Goal: Find specific page/section: Find specific page/section

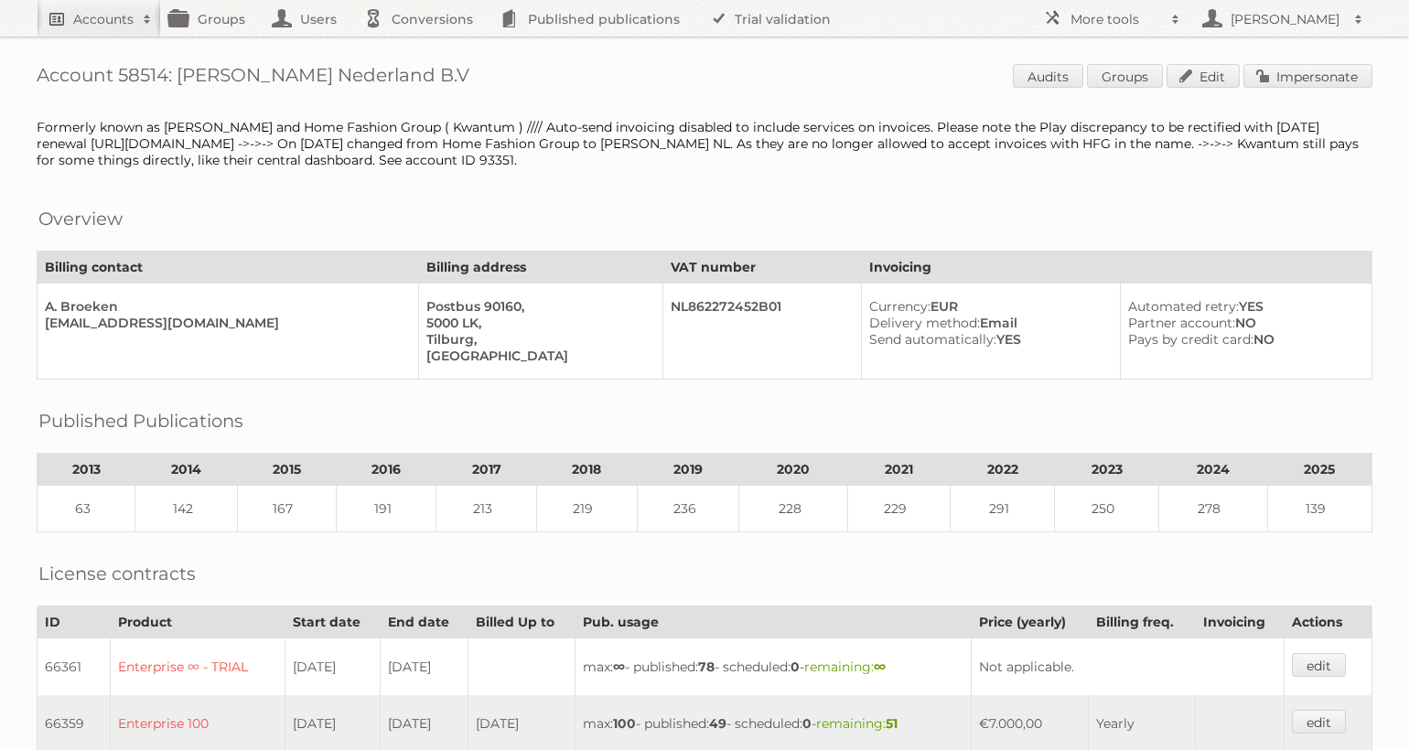
click at [78, 25] on h2 "Accounts" at bounding box center [103, 19] width 60 height 18
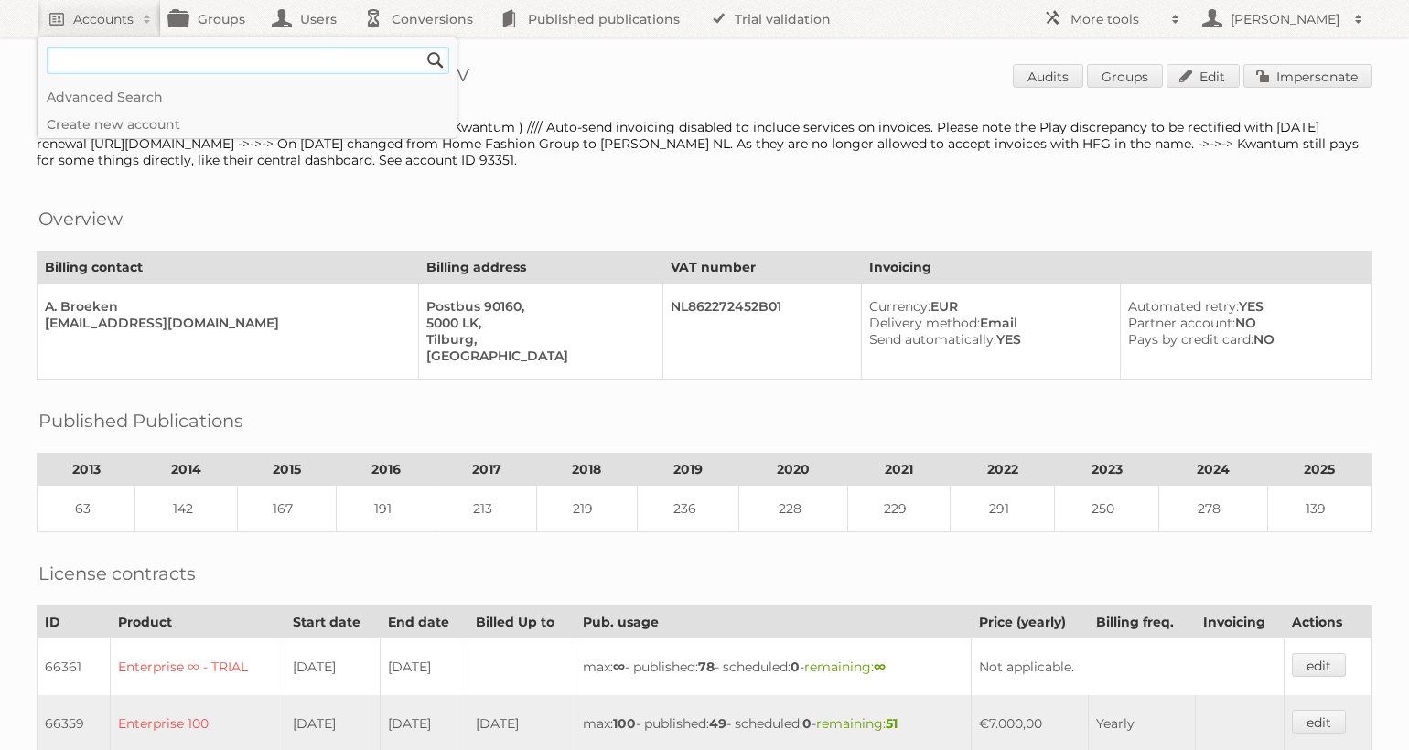
type input"] "u"
type input"] "just brands"
click at [422, 47] on input "Search" at bounding box center [435, 60] width 27 height 27
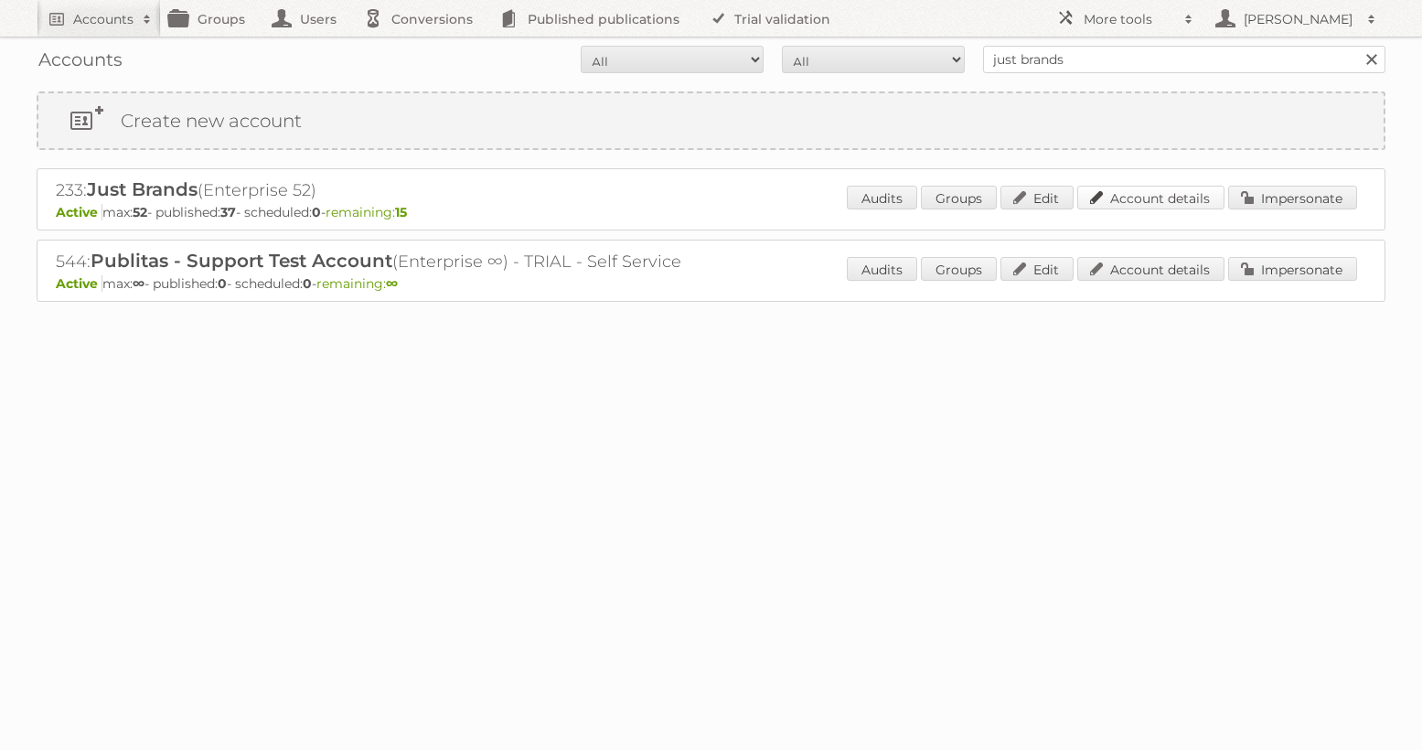
click at [1152, 198] on link "Account details" at bounding box center [1150, 198] width 147 height 24
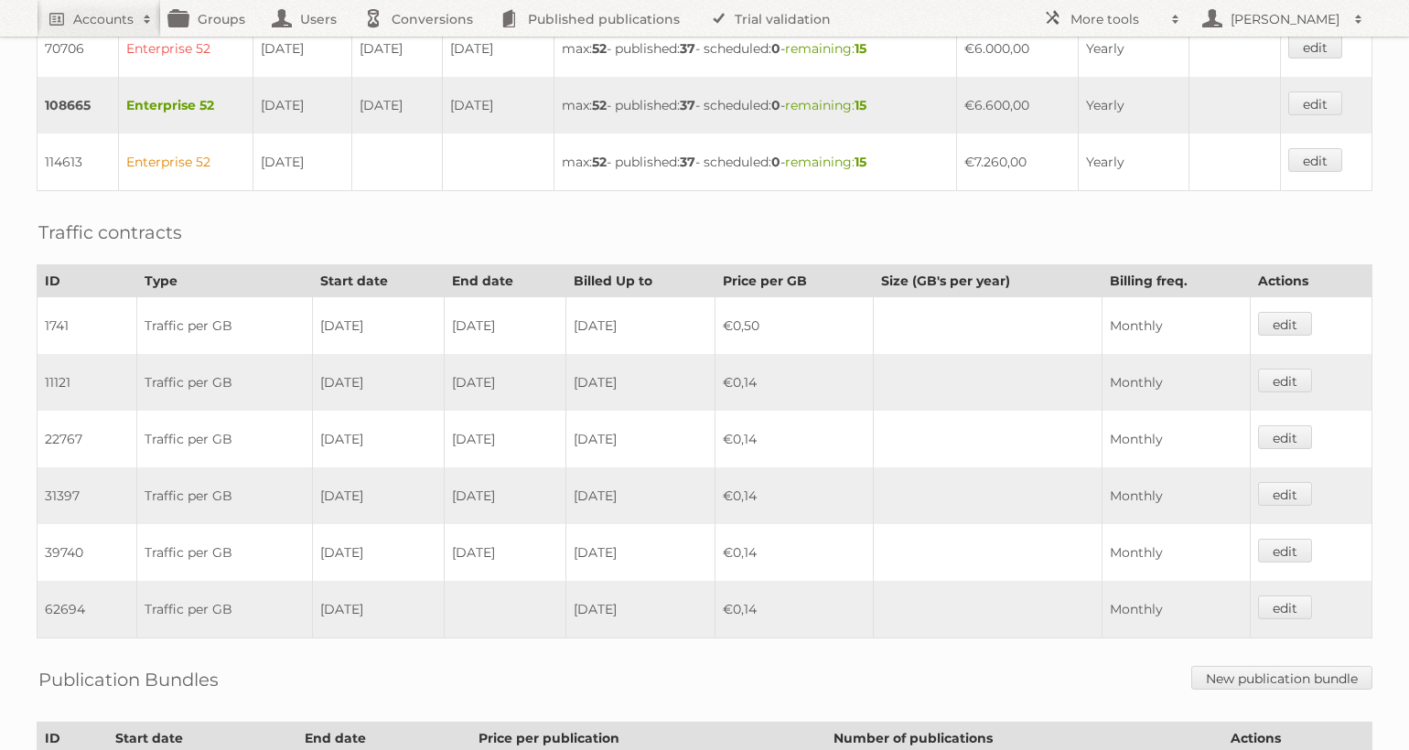
scroll to position [841, 0]
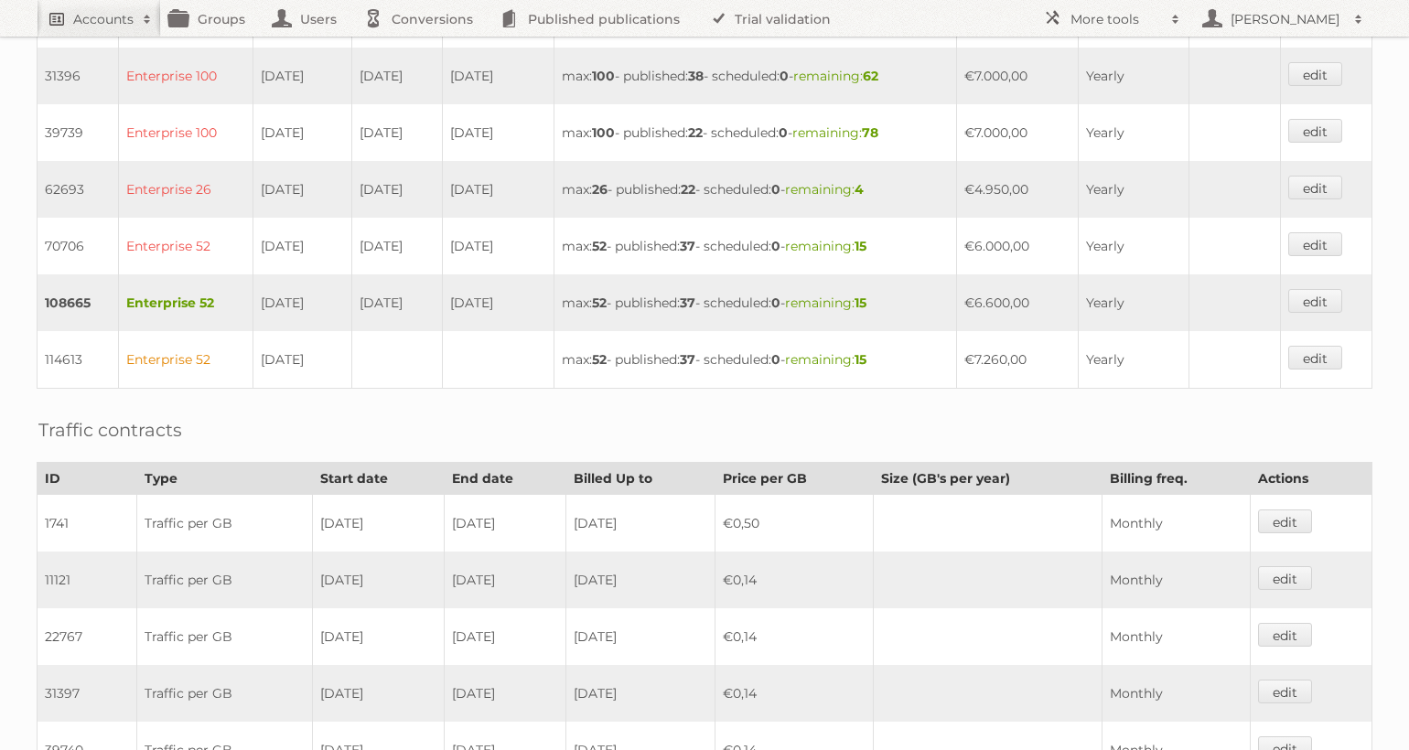
click at [108, 8] on link "Accounts" at bounding box center [99, 18] width 124 height 37
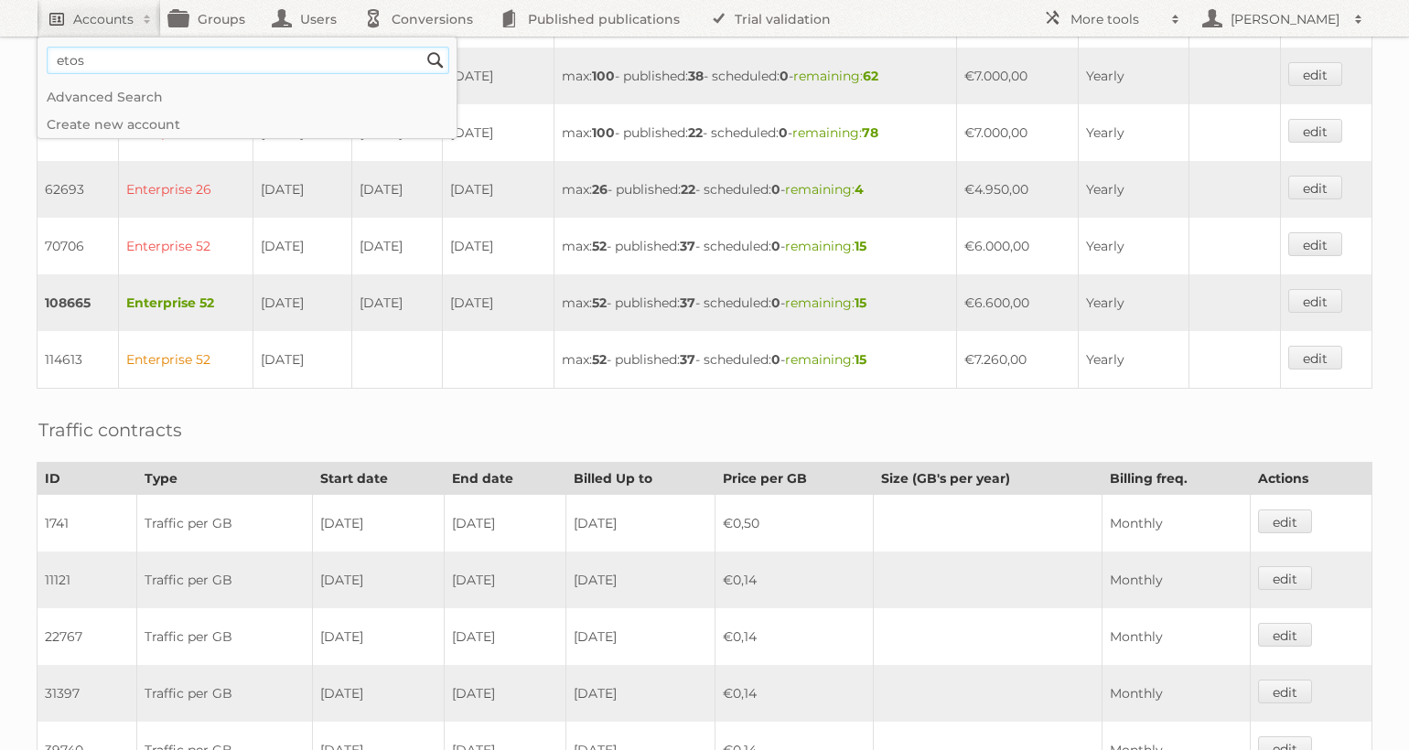
type input"] "etos"
click at [422, 47] on input "Search" at bounding box center [435, 60] width 27 height 27
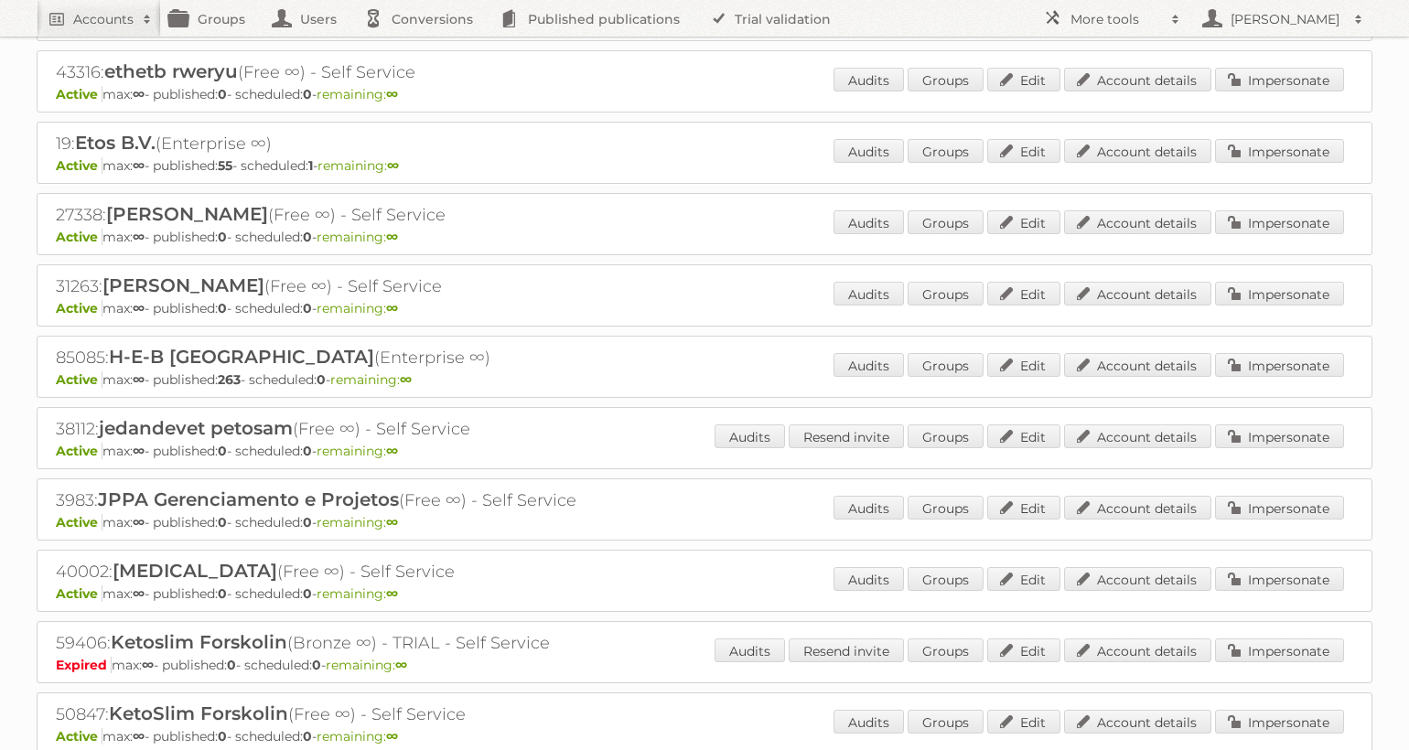
scroll to position [655, 0]
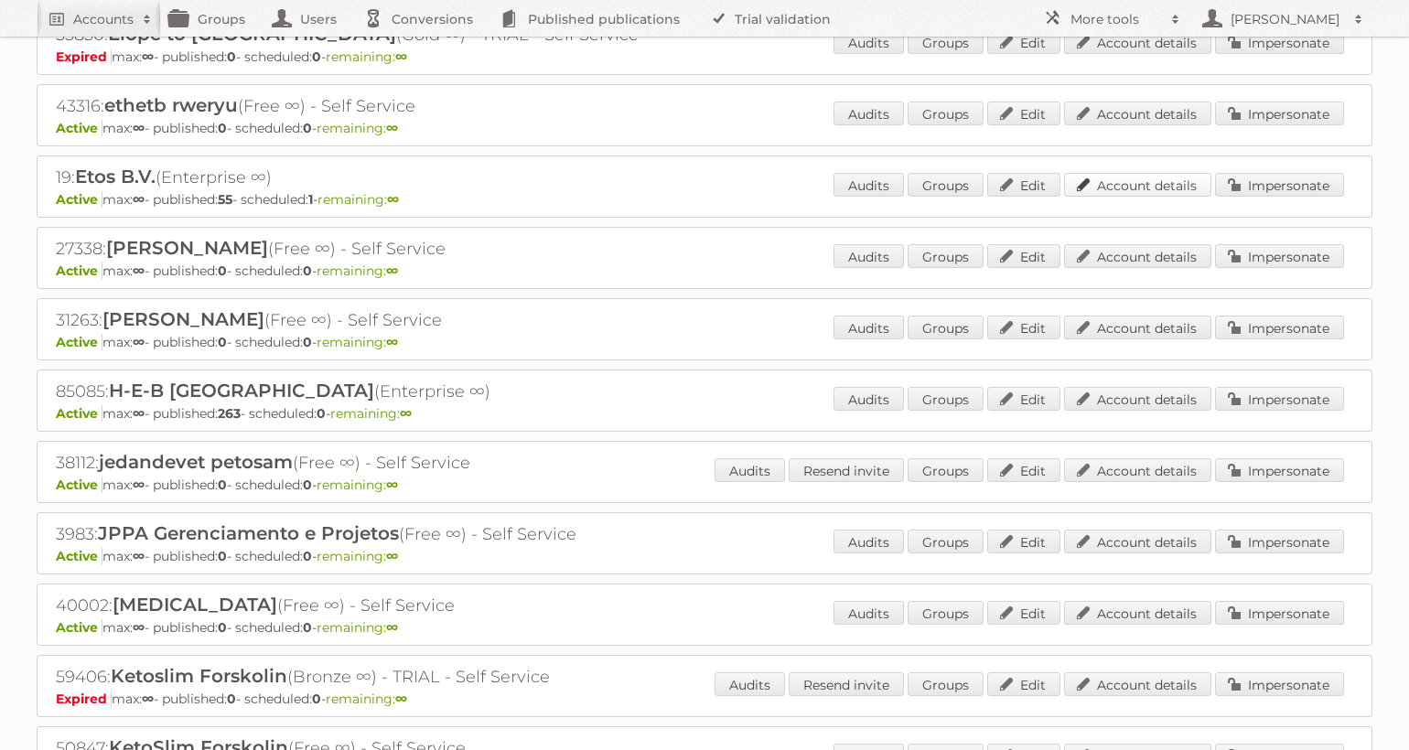
click at [1106, 186] on link "Account details" at bounding box center [1137, 185] width 147 height 24
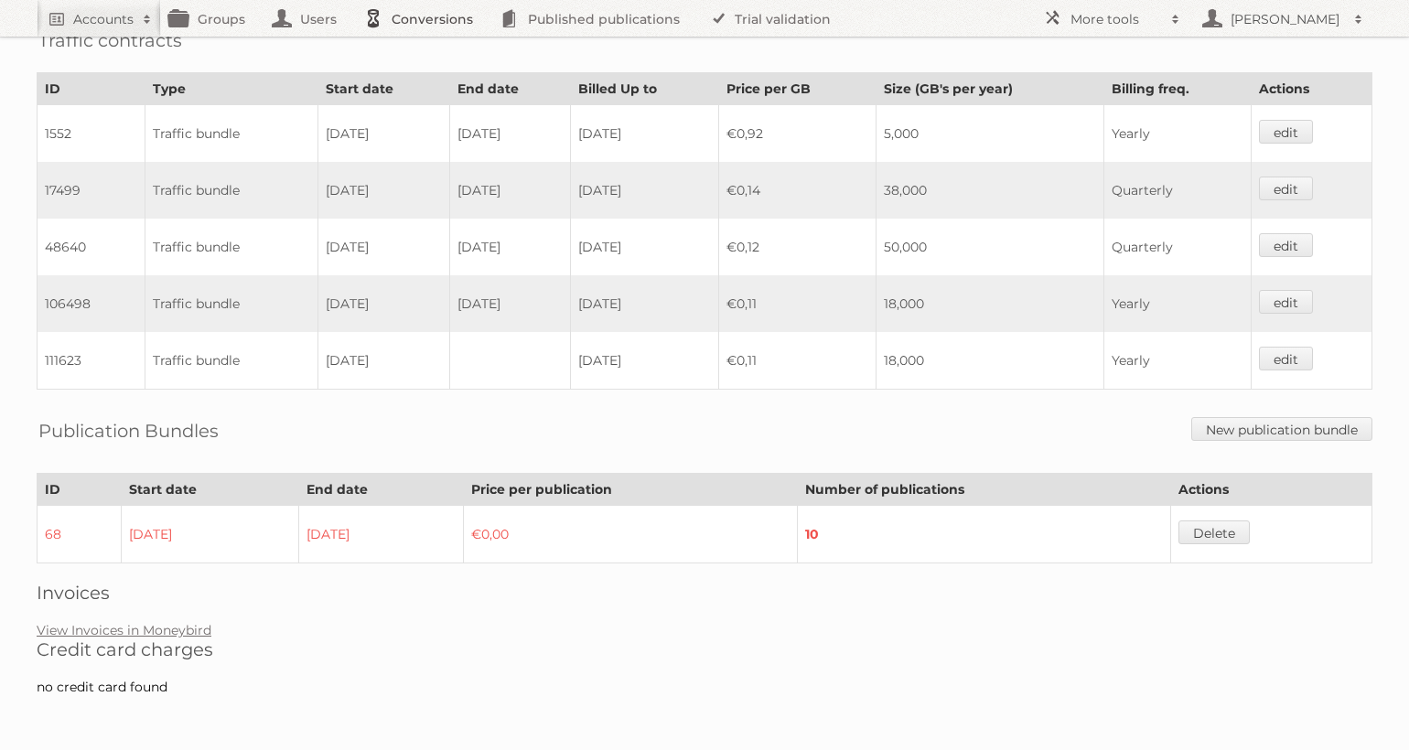
scroll to position [986, 0]
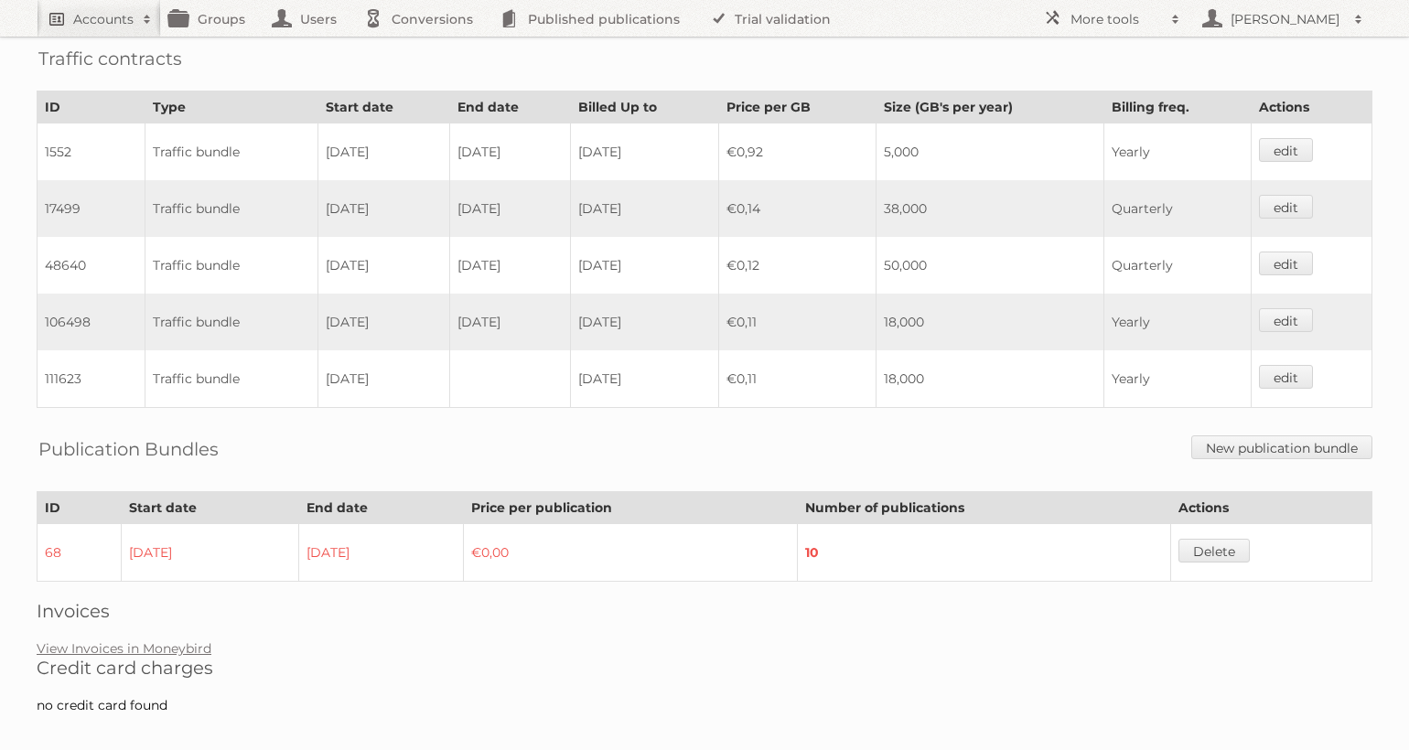
click at [122, 29] on link "Accounts" at bounding box center [99, 18] width 124 height 37
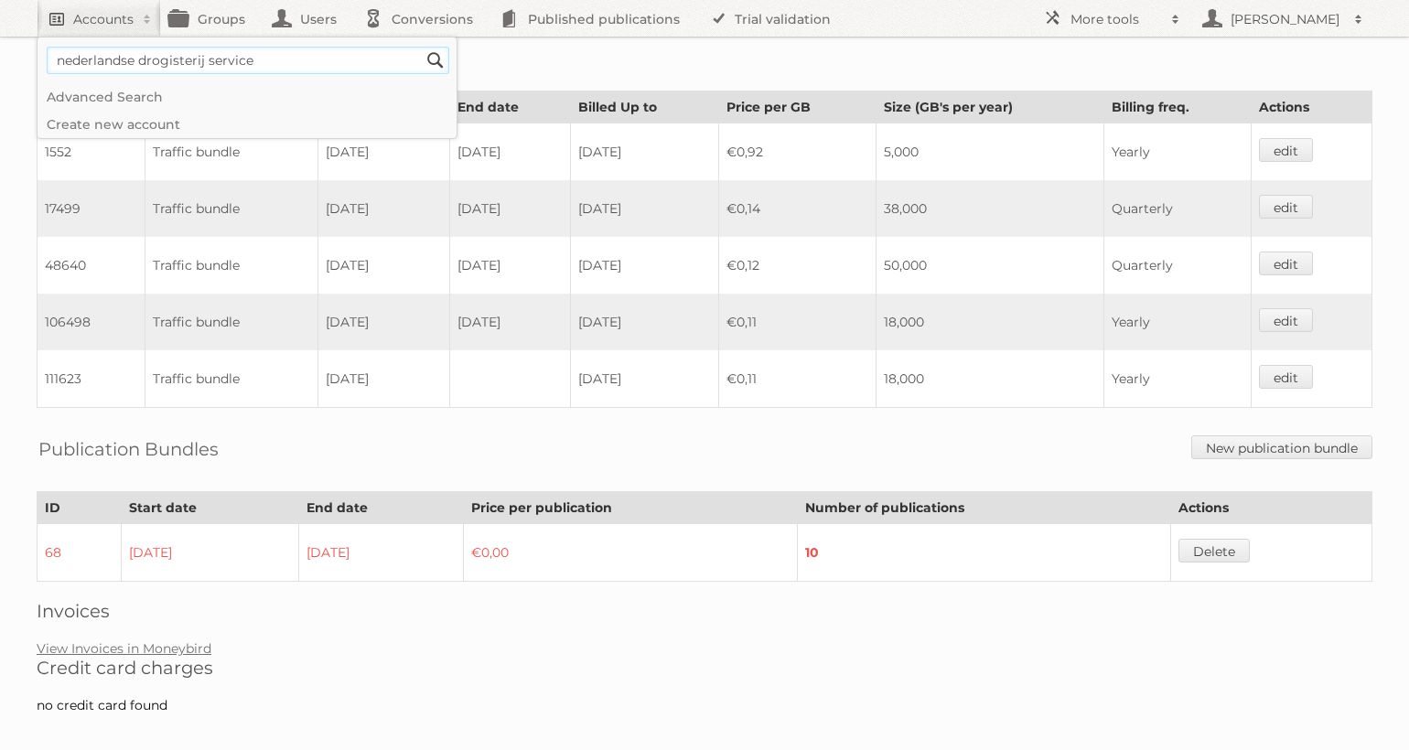
type input"] "nederlandse drogisterij service"
click at [422, 47] on input "Search" at bounding box center [435, 60] width 27 height 27
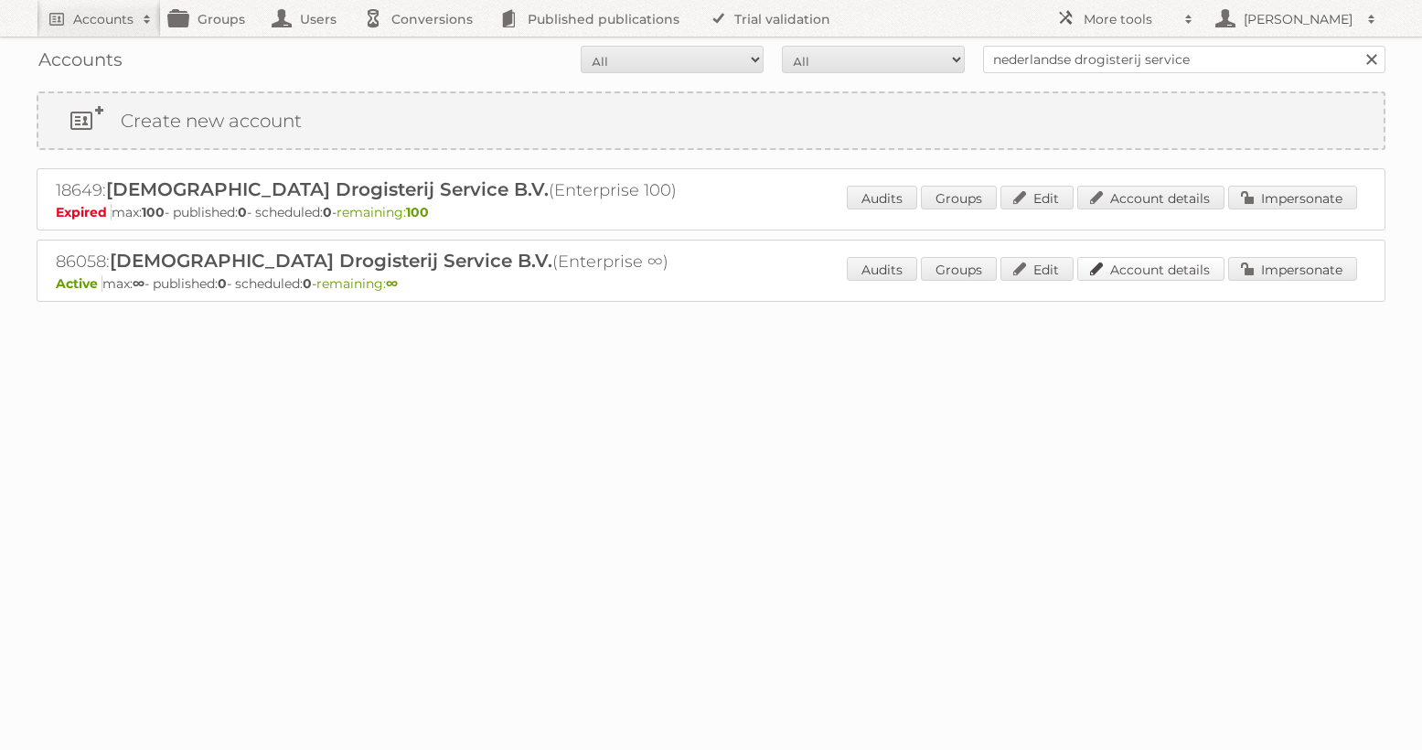
click at [1125, 276] on link "Account details" at bounding box center [1150, 269] width 147 height 24
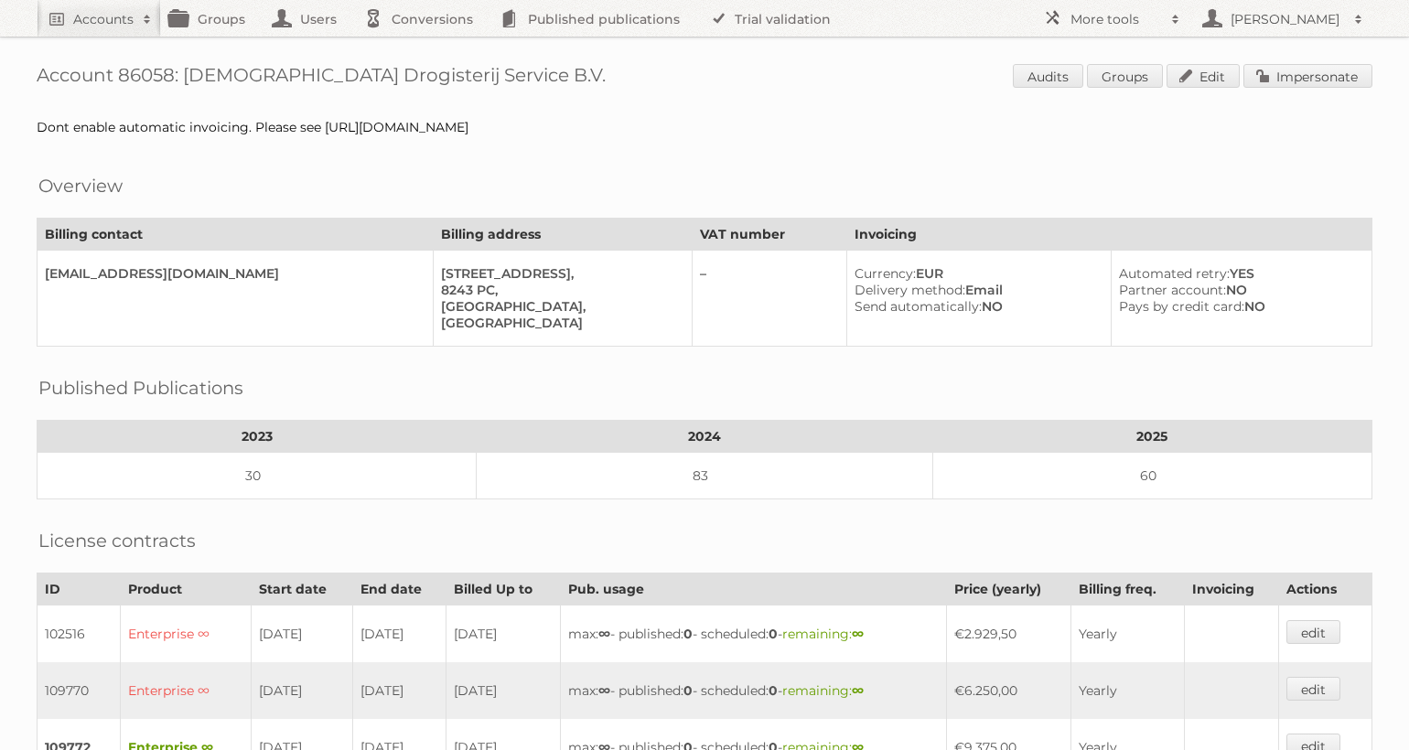
scroll to position [466, 0]
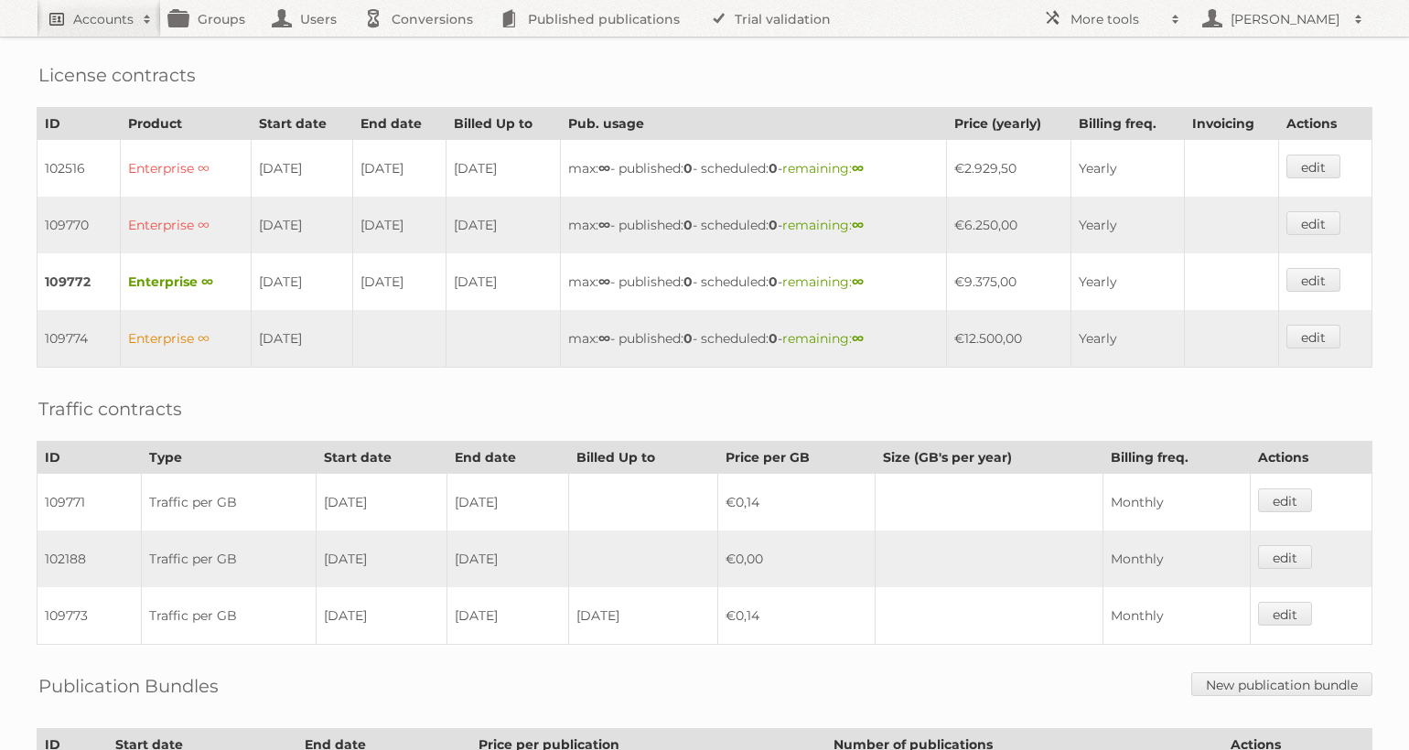
click at [125, 5] on link "Accounts" at bounding box center [99, 18] width 124 height 37
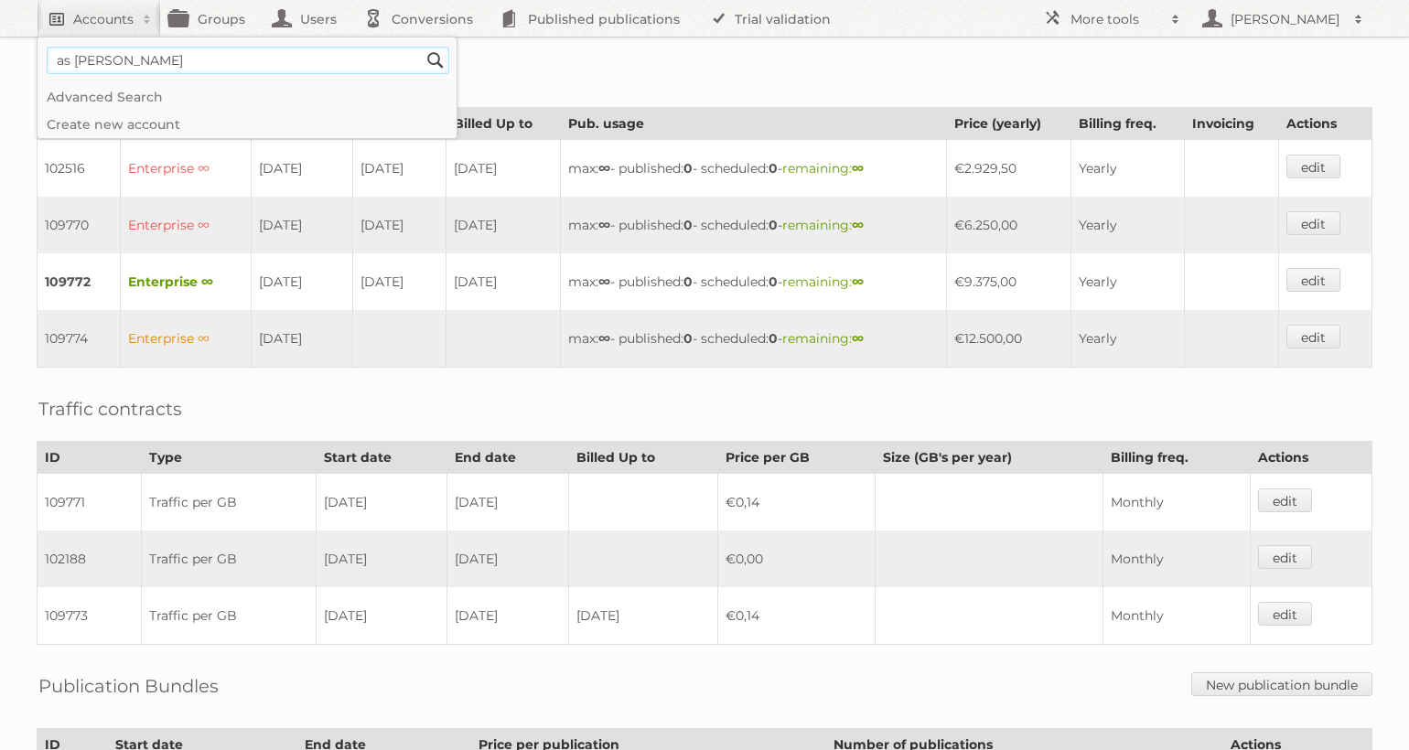
type input"] "as watson"
click at [422, 47] on input "Search" at bounding box center [435, 60] width 27 height 27
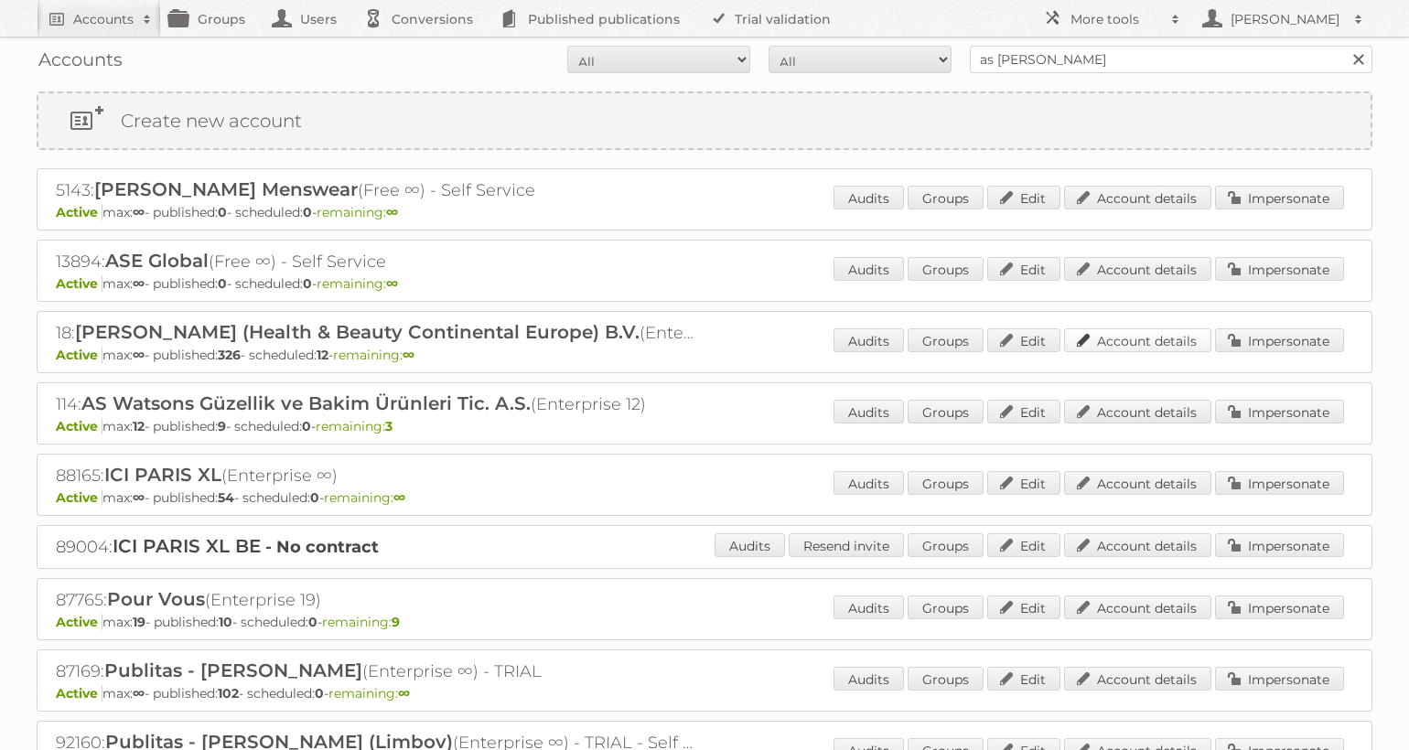
click at [1162, 330] on link "Account details" at bounding box center [1137, 340] width 147 height 24
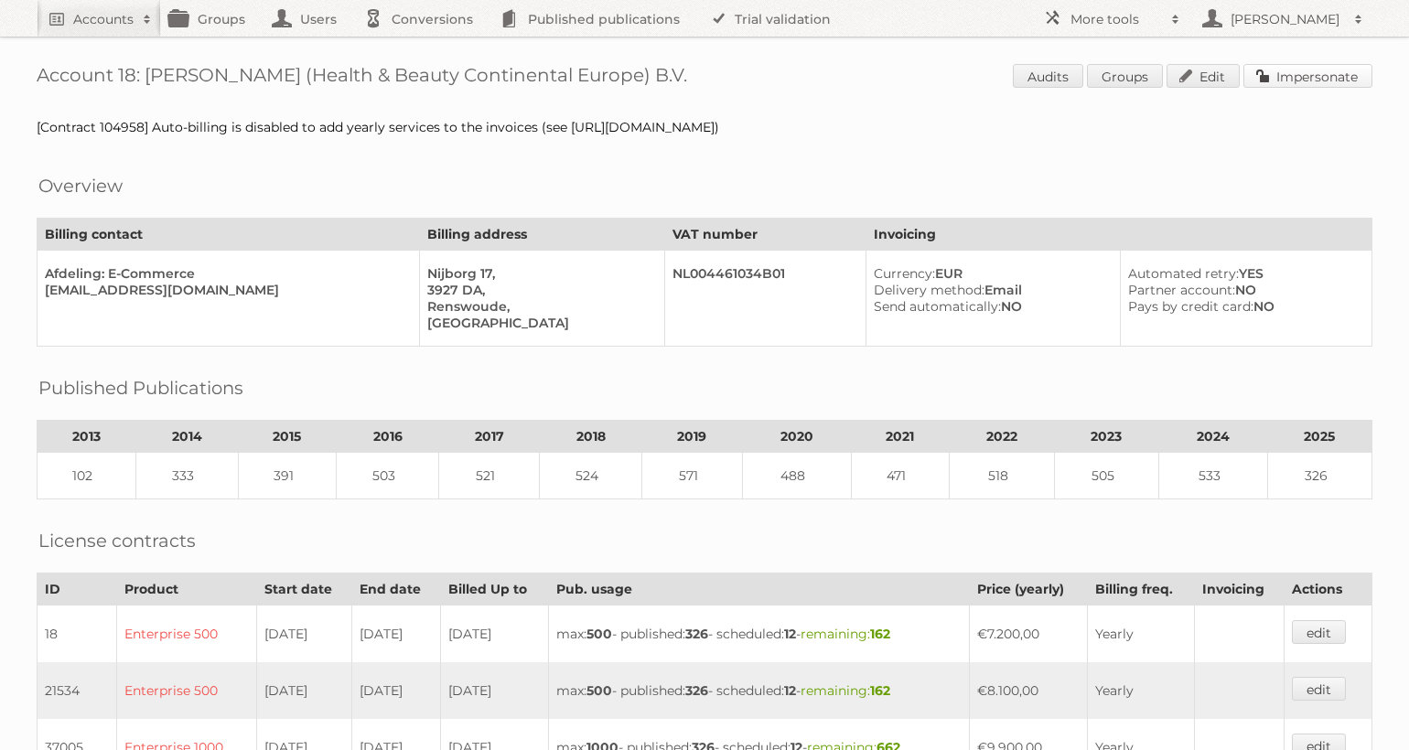
click at [1302, 71] on link "Impersonate" at bounding box center [1307, 76] width 129 height 24
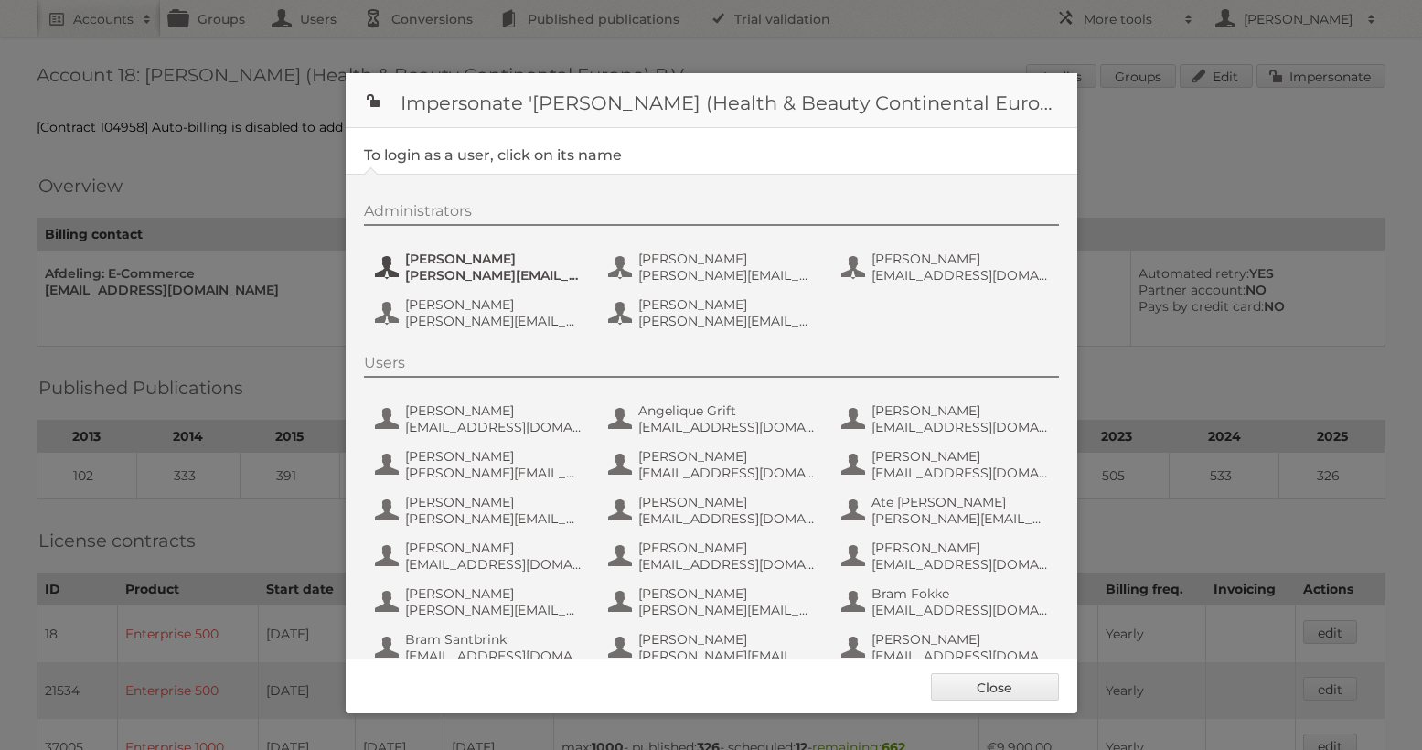
click at [450, 265] on span "Etienne Nauta" at bounding box center [493, 259] width 177 height 16
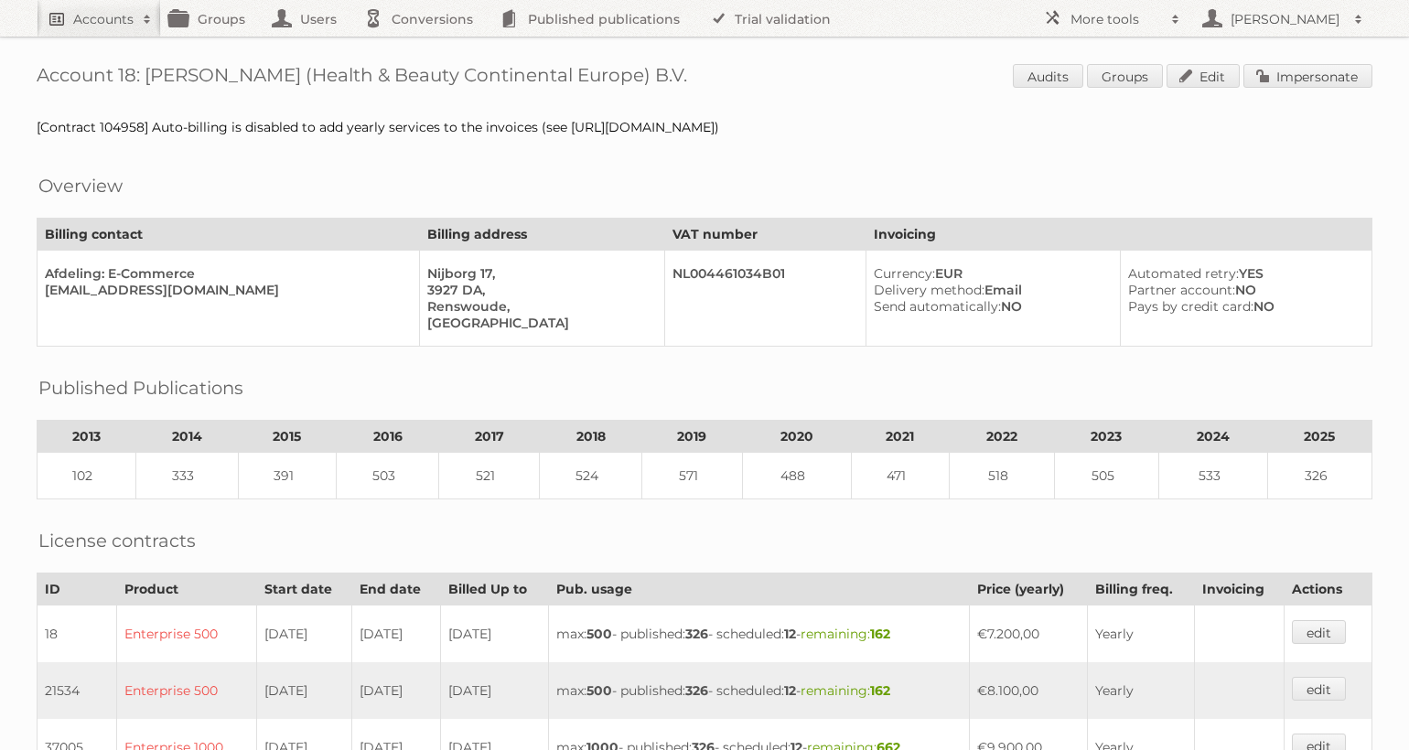
click at [96, 10] on h2 "Accounts" at bounding box center [103, 19] width 60 height 18
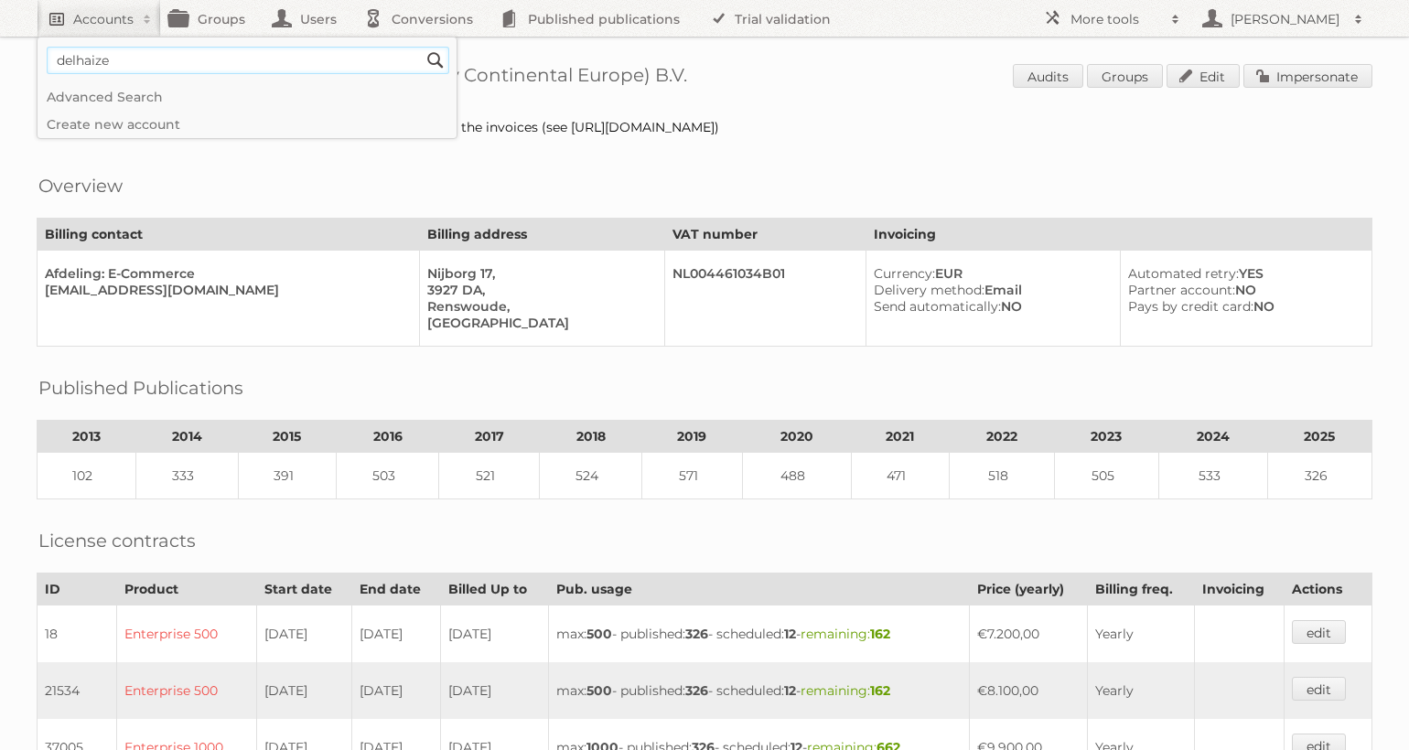
type input"] "delhaize"
click at [422, 47] on input "Search" at bounding box center [435, 60] width 27 height 27
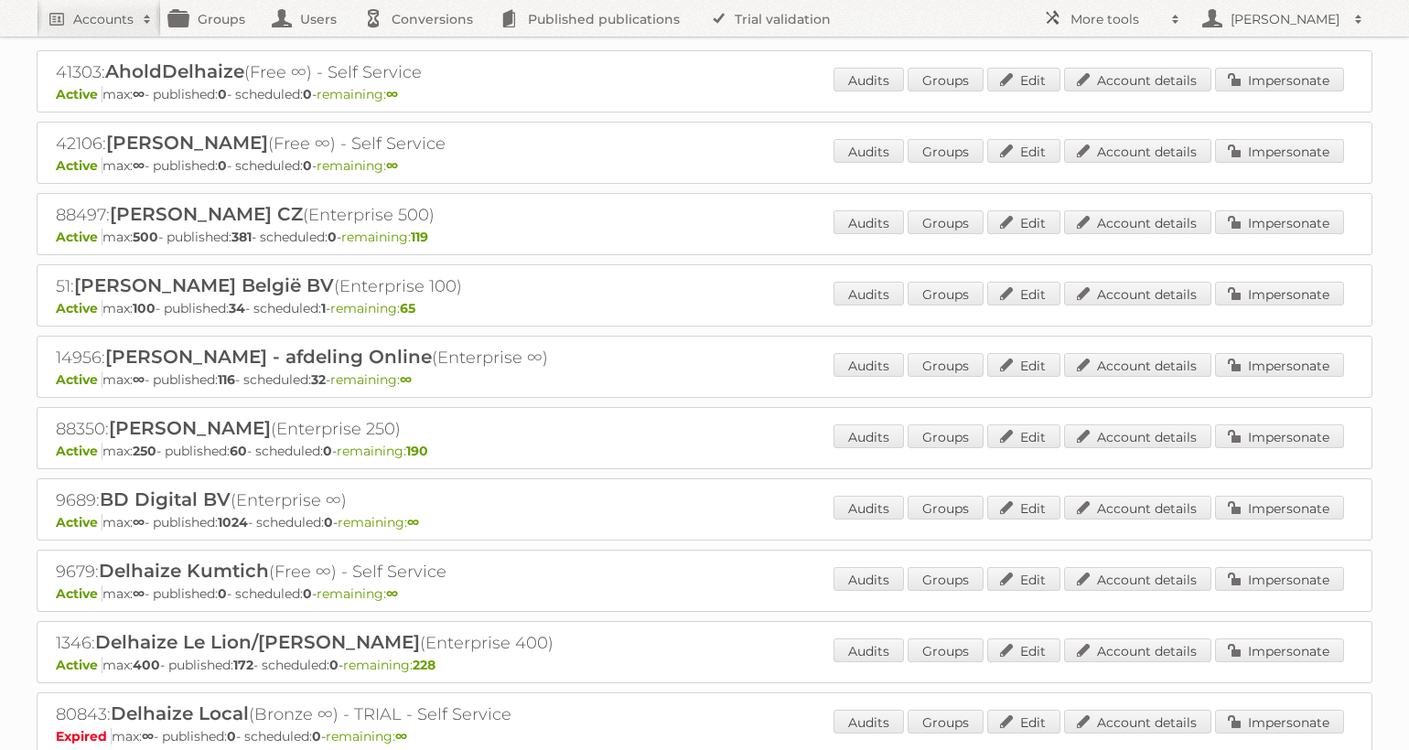
scroll to position [273, 0]
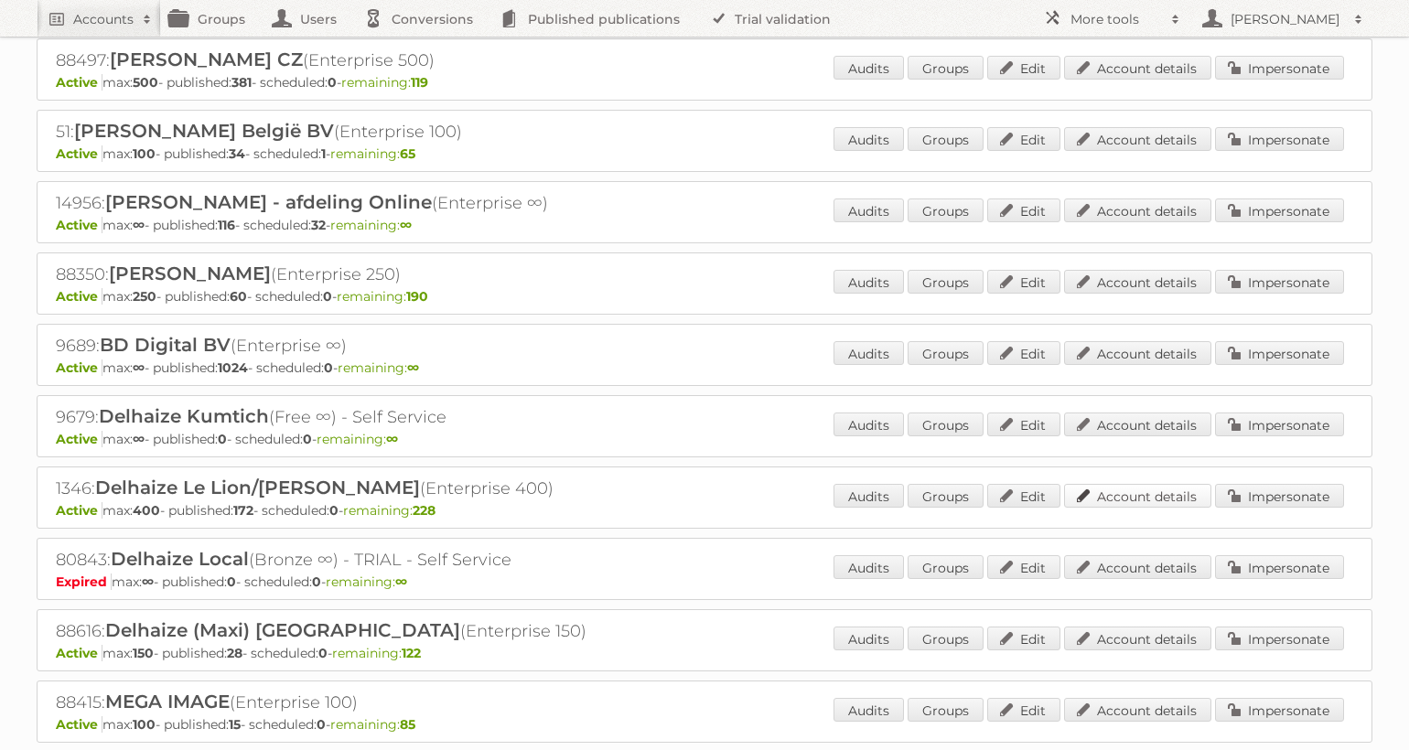
click at [1120, 496] on link "Account details" at bounding box center [1137, 496] width 147 height 24
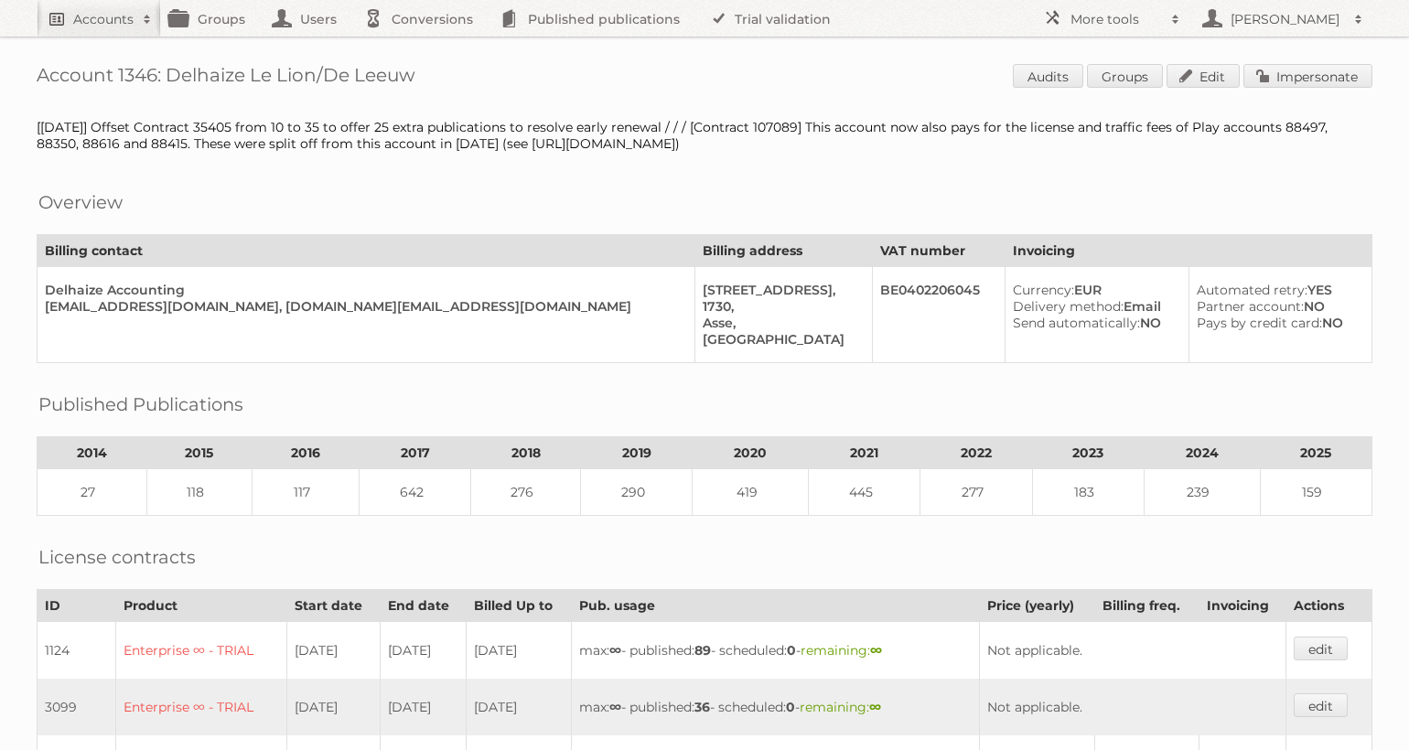
click at [104, 7] on link "Accounts" at bounding box center [99, 18] width 124 height 37
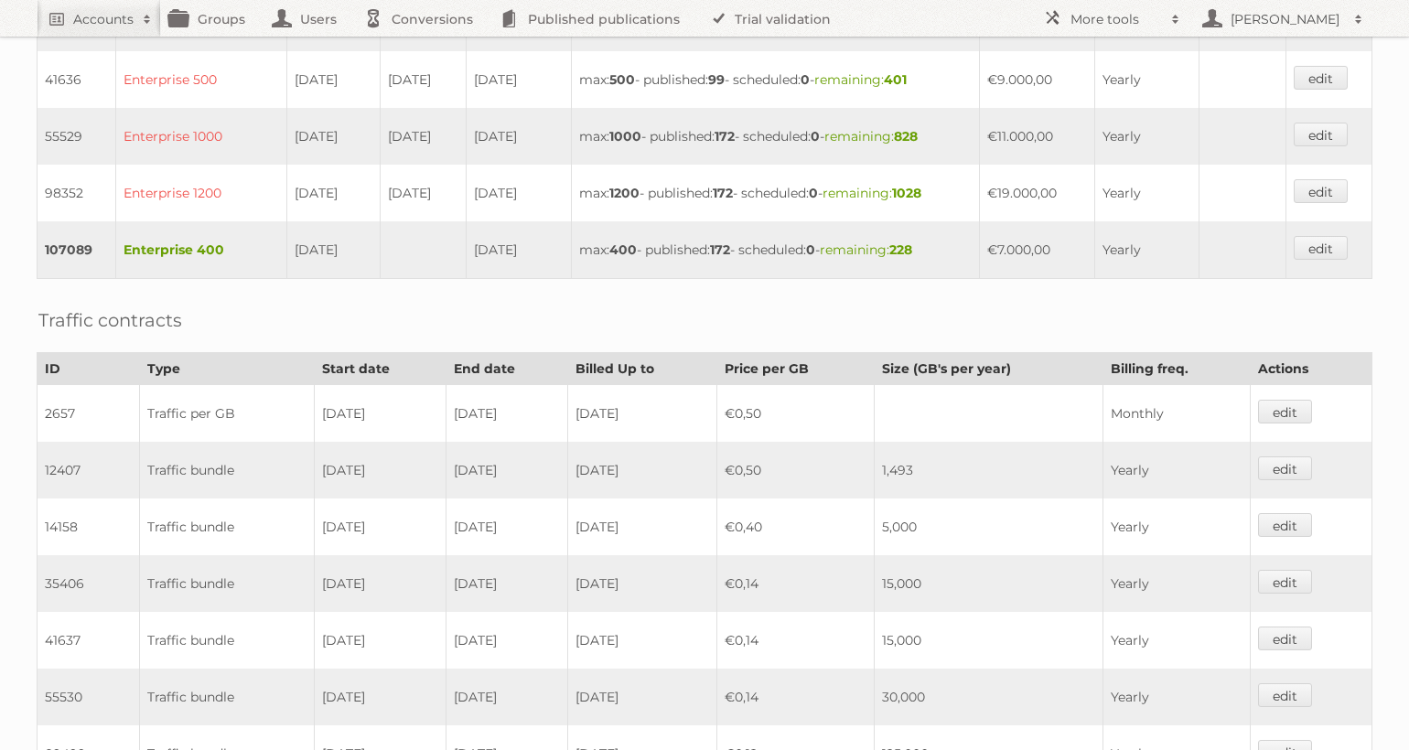
scroll to position [764, 0]
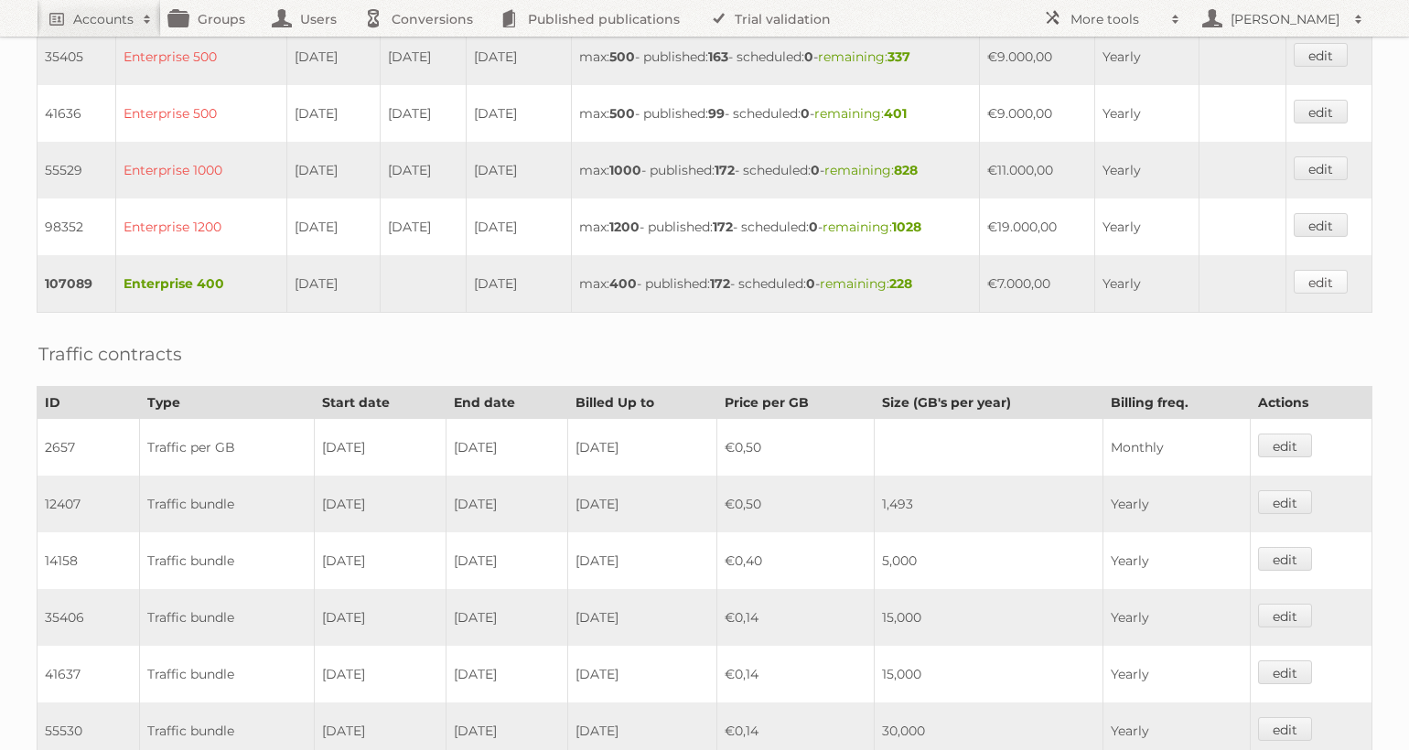
click at [1334, 285] on link "edit" at bounding box center [1320, 282] width 54 height 24
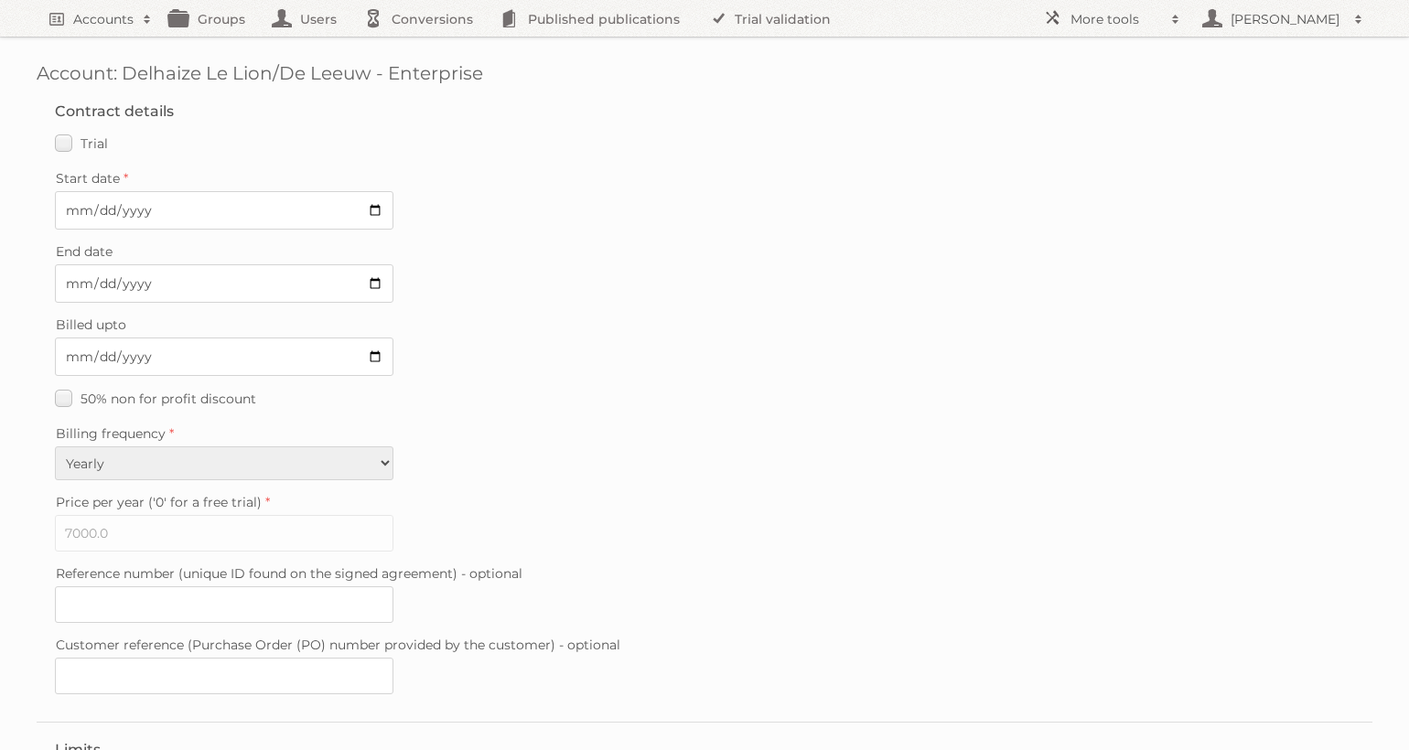
scroll to position [436, 0]
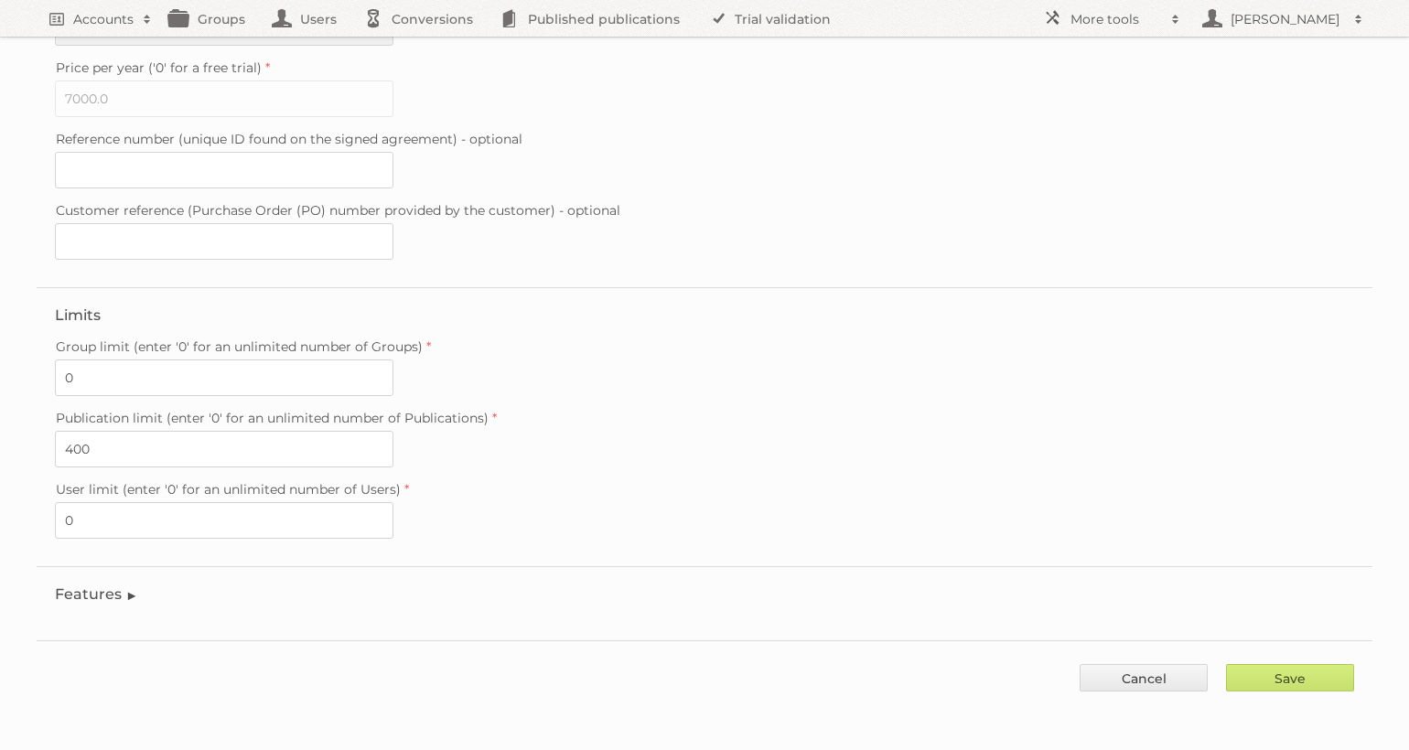
click at [92, 595] on legend "Features" at bounding box center [96, 593] width 83 height 17
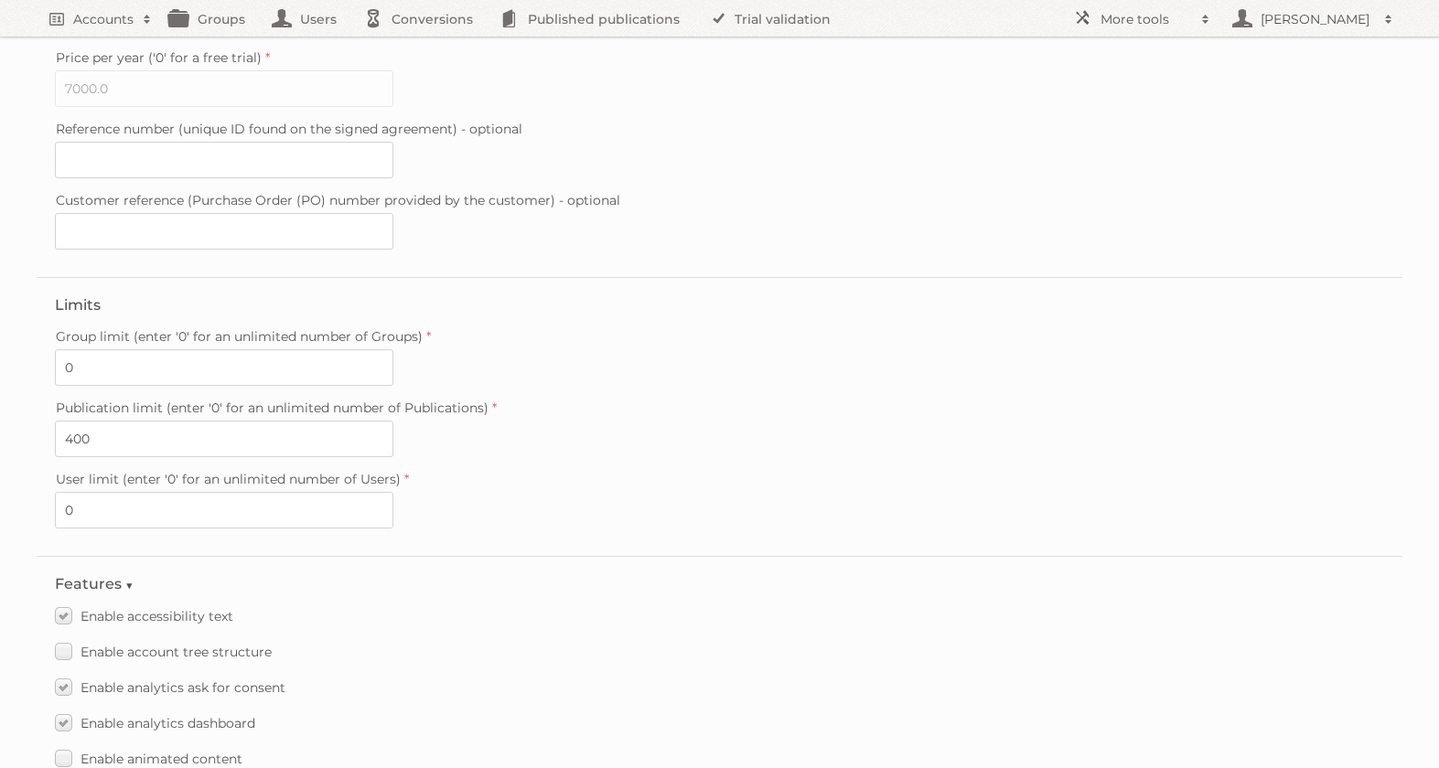
scroll to position [0, 0]
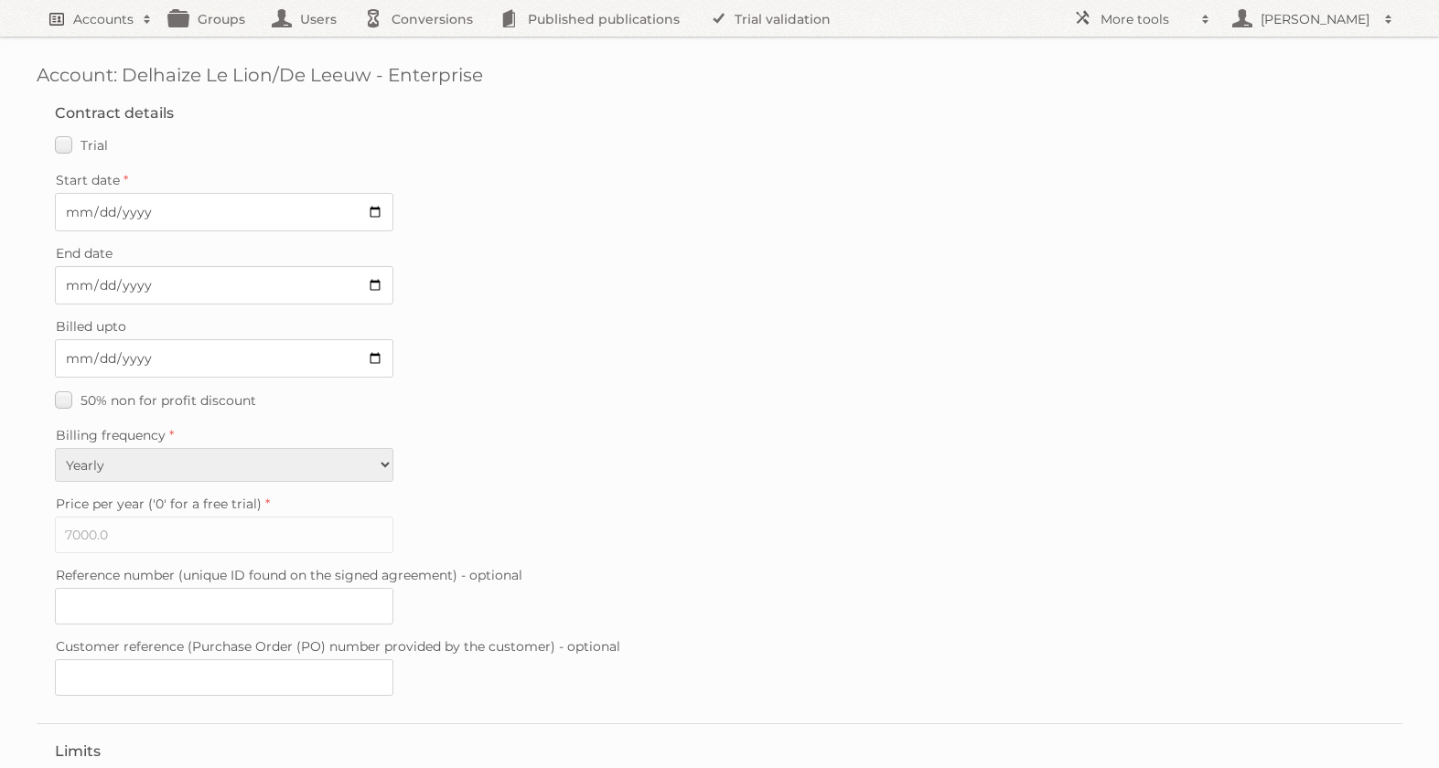
click at [85, 16] on h2 "Accounts" at bounding box center [103, 19] width 60 height 18
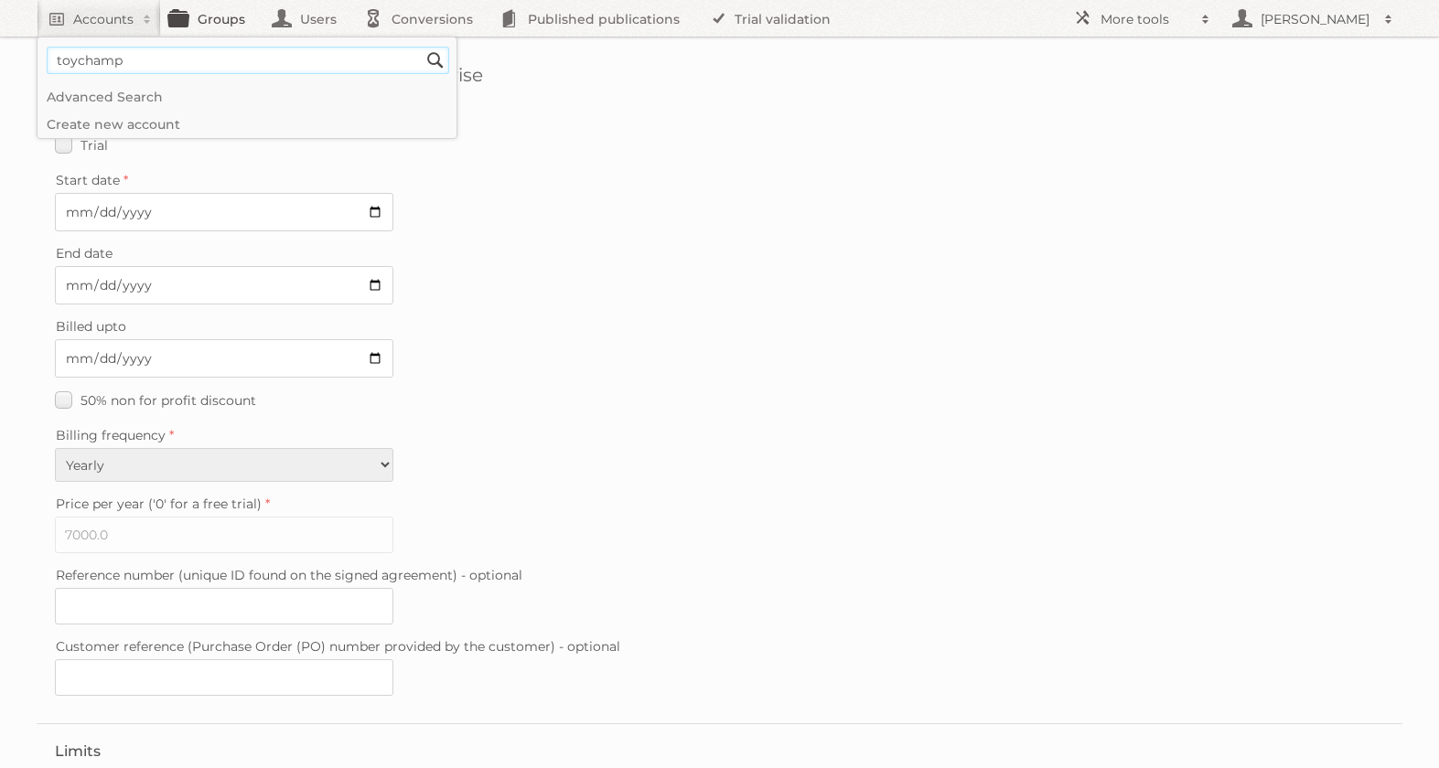
type input"] "toychamp"
click at [422, 47] on input "Search" at bounding box center [435, 60] width 27 height 27
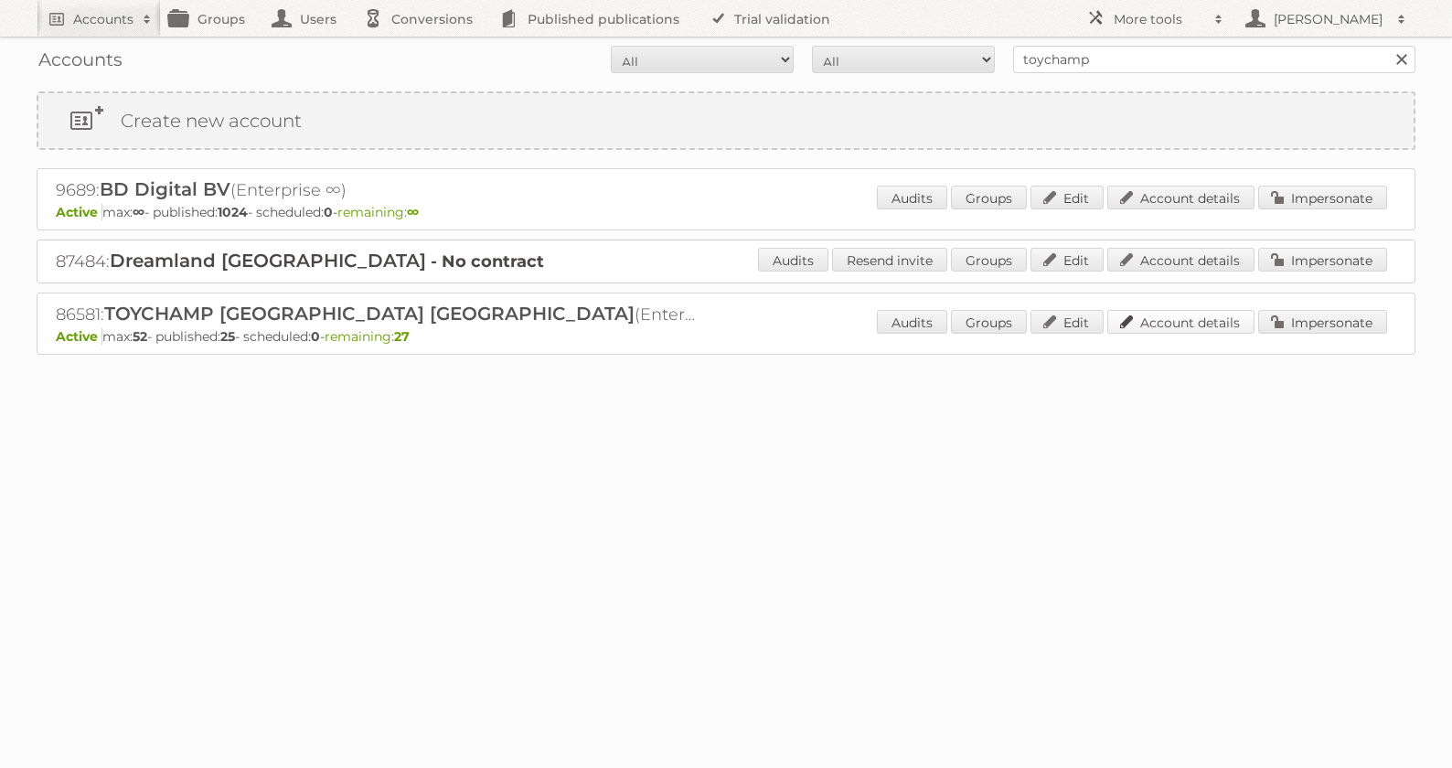
click at [1224, 323] on link "Account details" at bounding box center [1181, 322] width 147 height 24
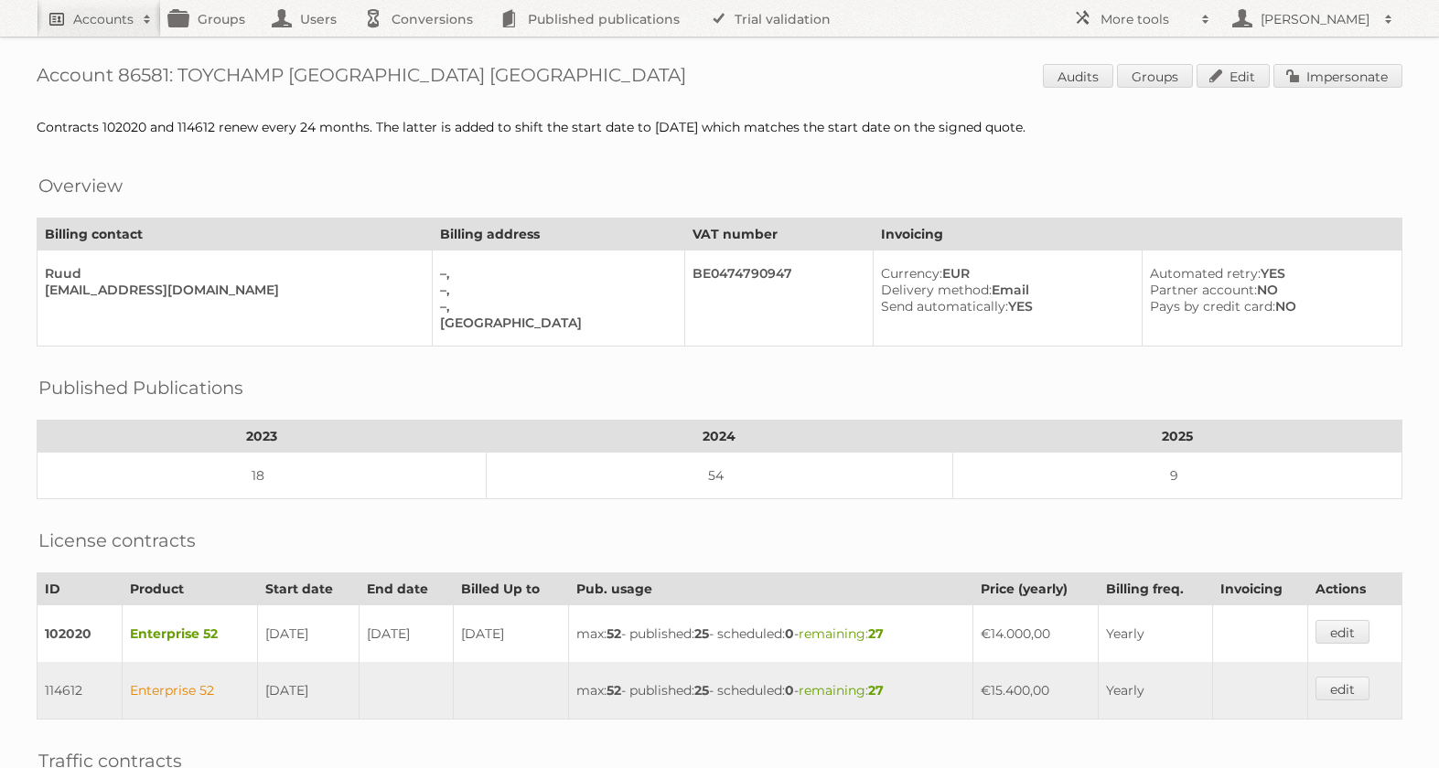
click at [81, 32] on link "Accounts" at bounding box center [99, 18] width 124 height 37
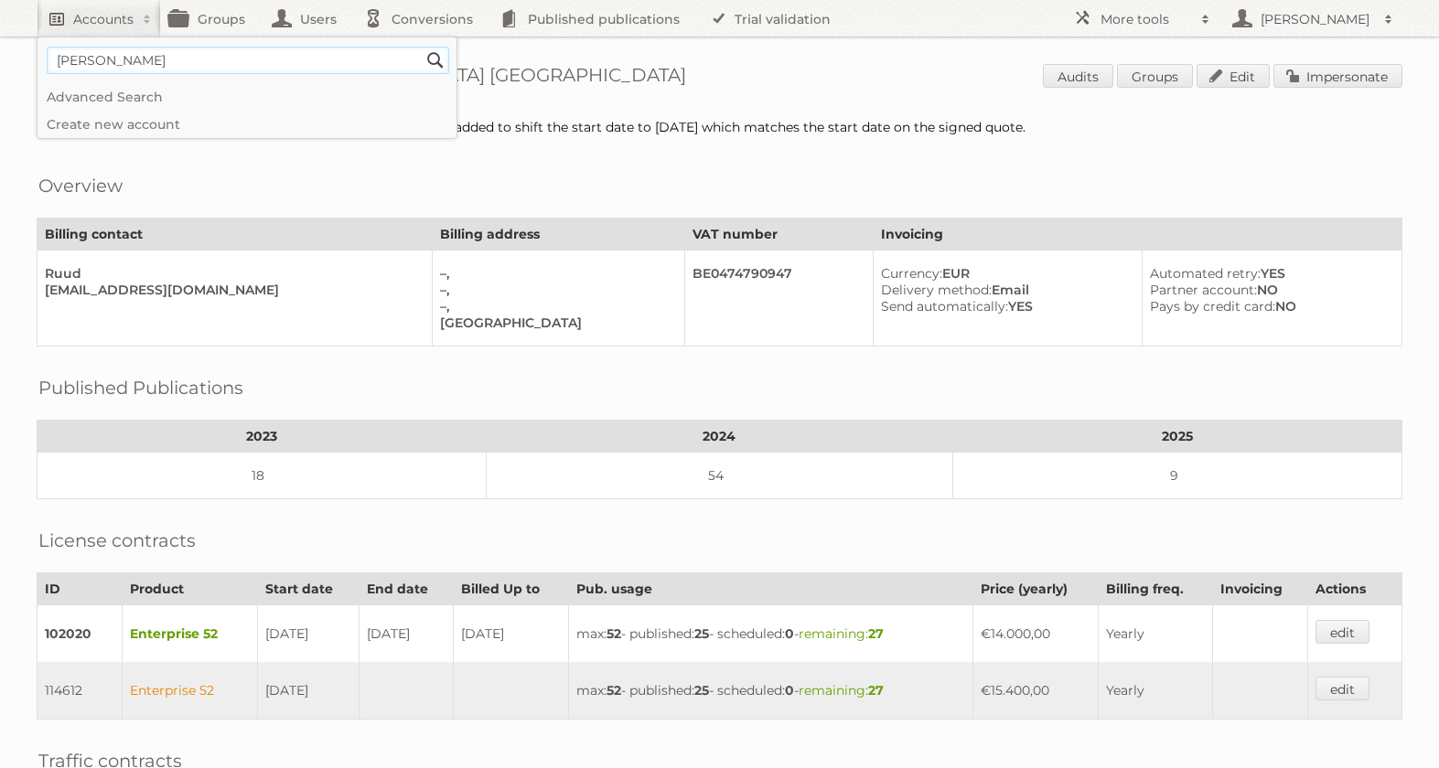
type input"] "albert heijn belgie"
click at [422, 47] on input "Search" at bounding box center [435, 60] width 27 height 27
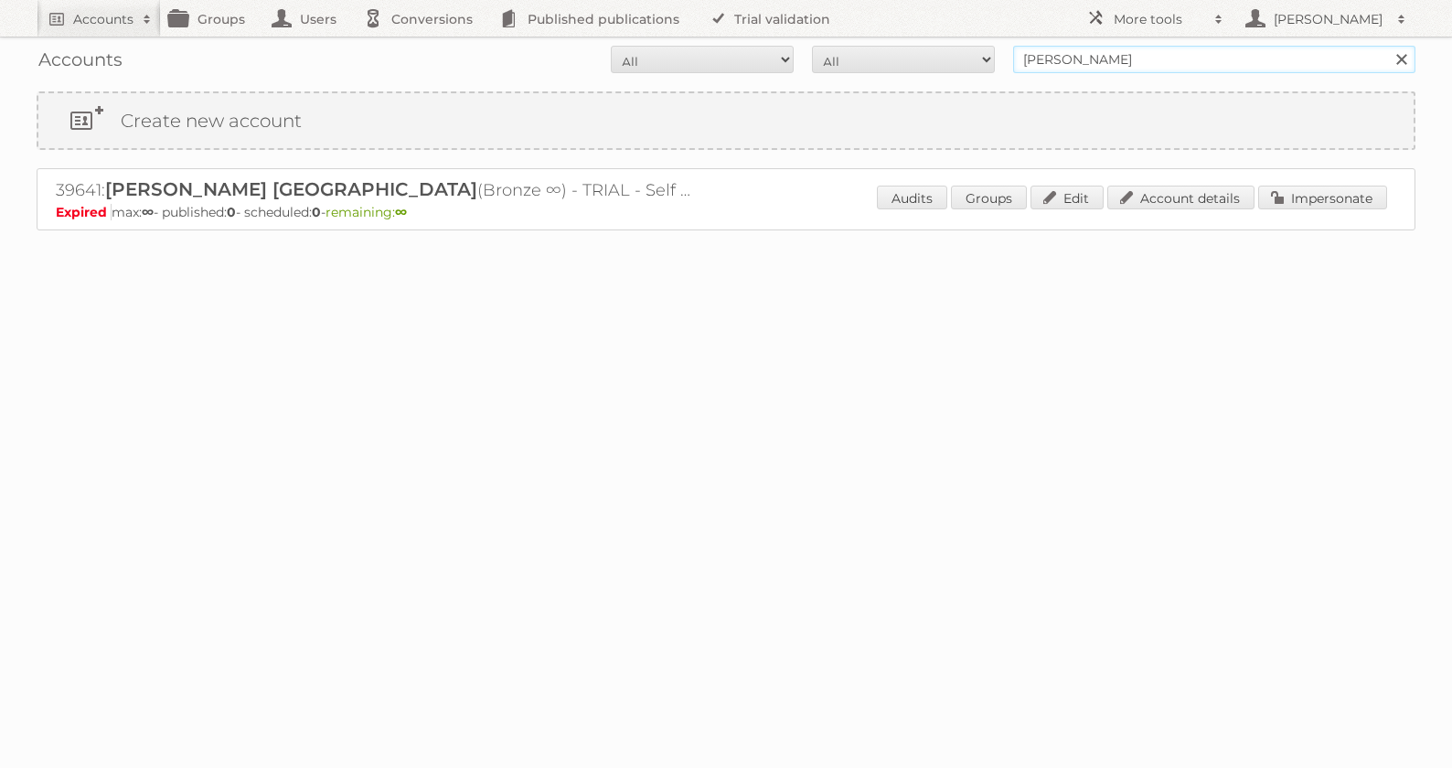
click at [1173, 64] on input "albert heijn belgie" at bounding box center [1214, 59] width 402 height 27
type input "ah belgie"
click at [1387, 46] on input "Search" at bounding box center [1400, 59] width 27 height 27
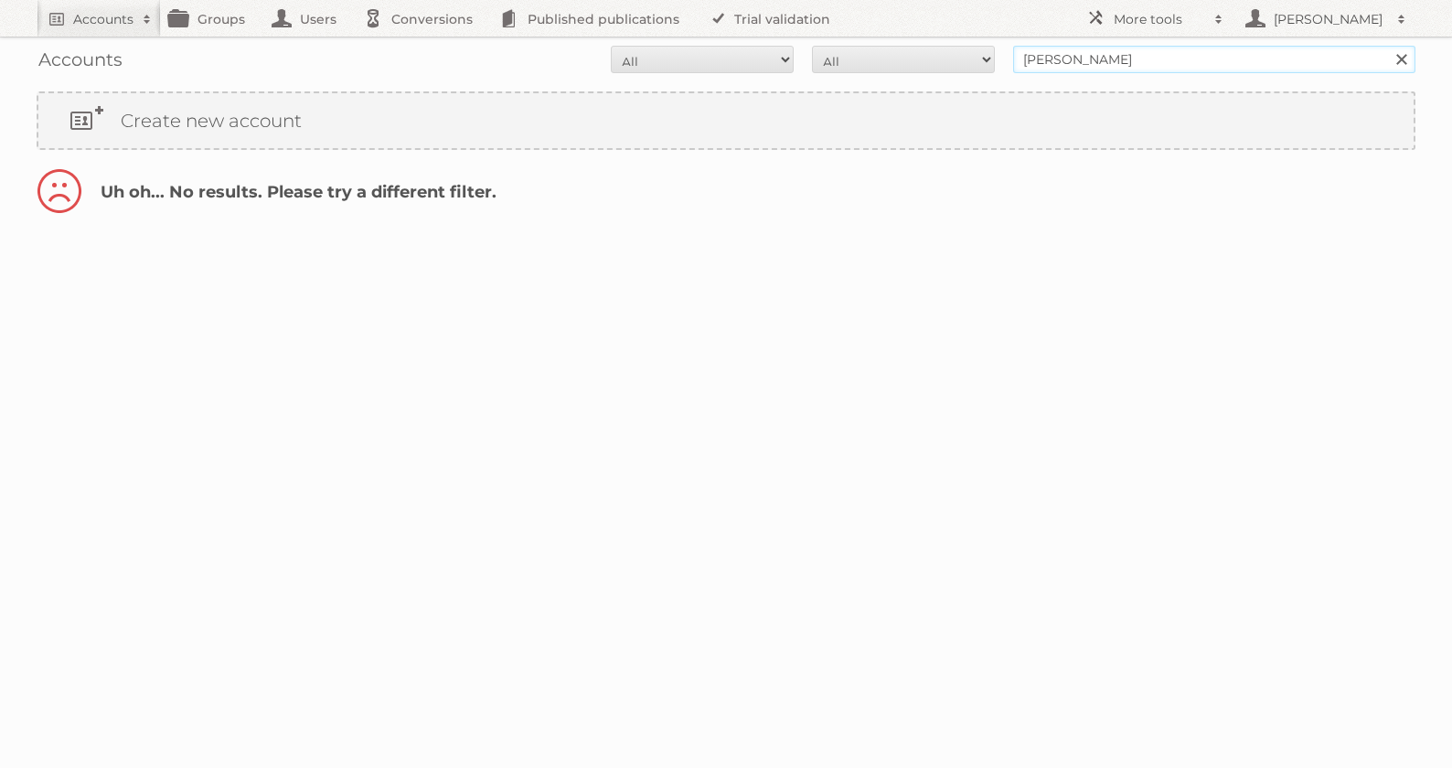
click at [1162, 63] on input "ah belgie" at bounding box center [1214, 59] width 402 height 27
click at [1117, 67] on input "text" at bounding box center [1214, 59] width 402 height 27
type input "etos"
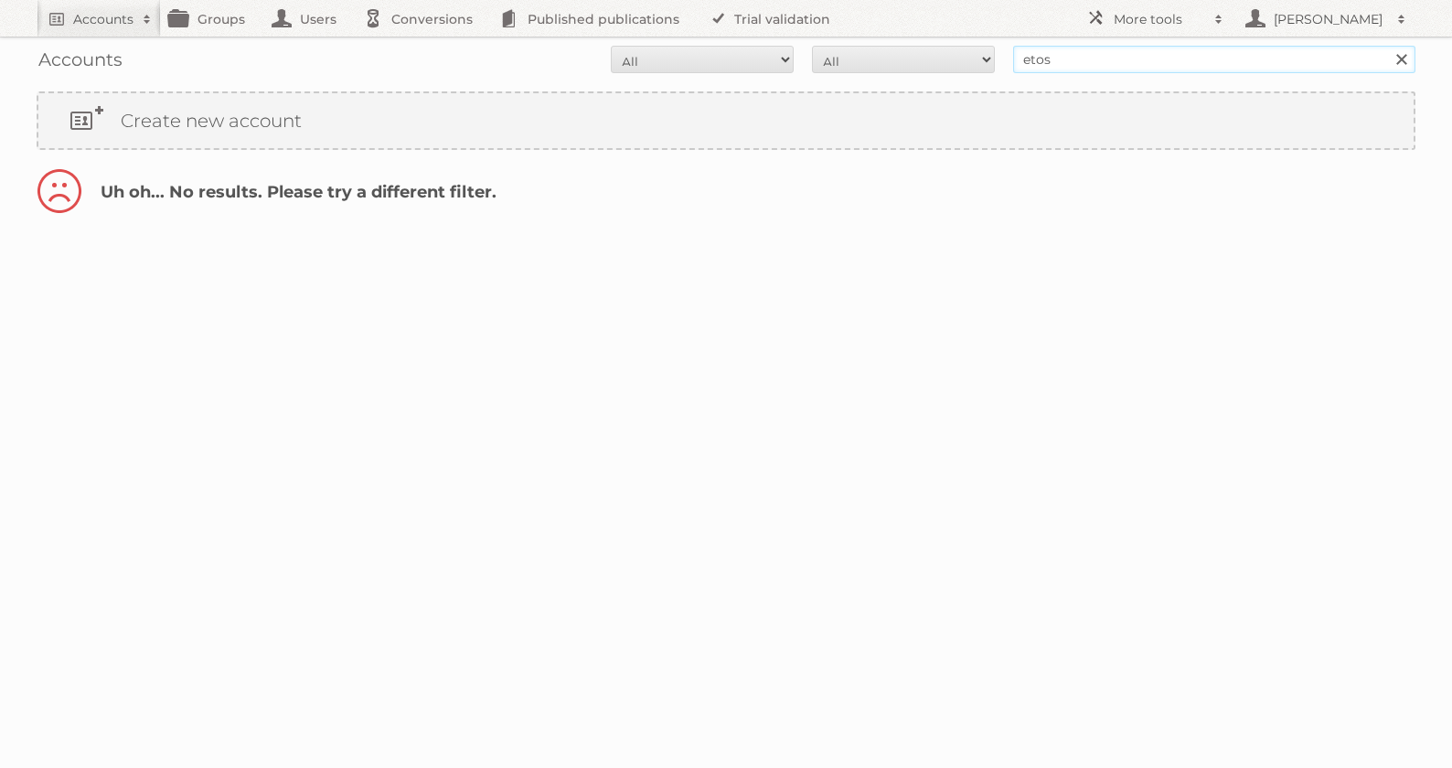
click at [1387, 46] on input "Search" at bounding box center [1400, 59] width 27 height 27
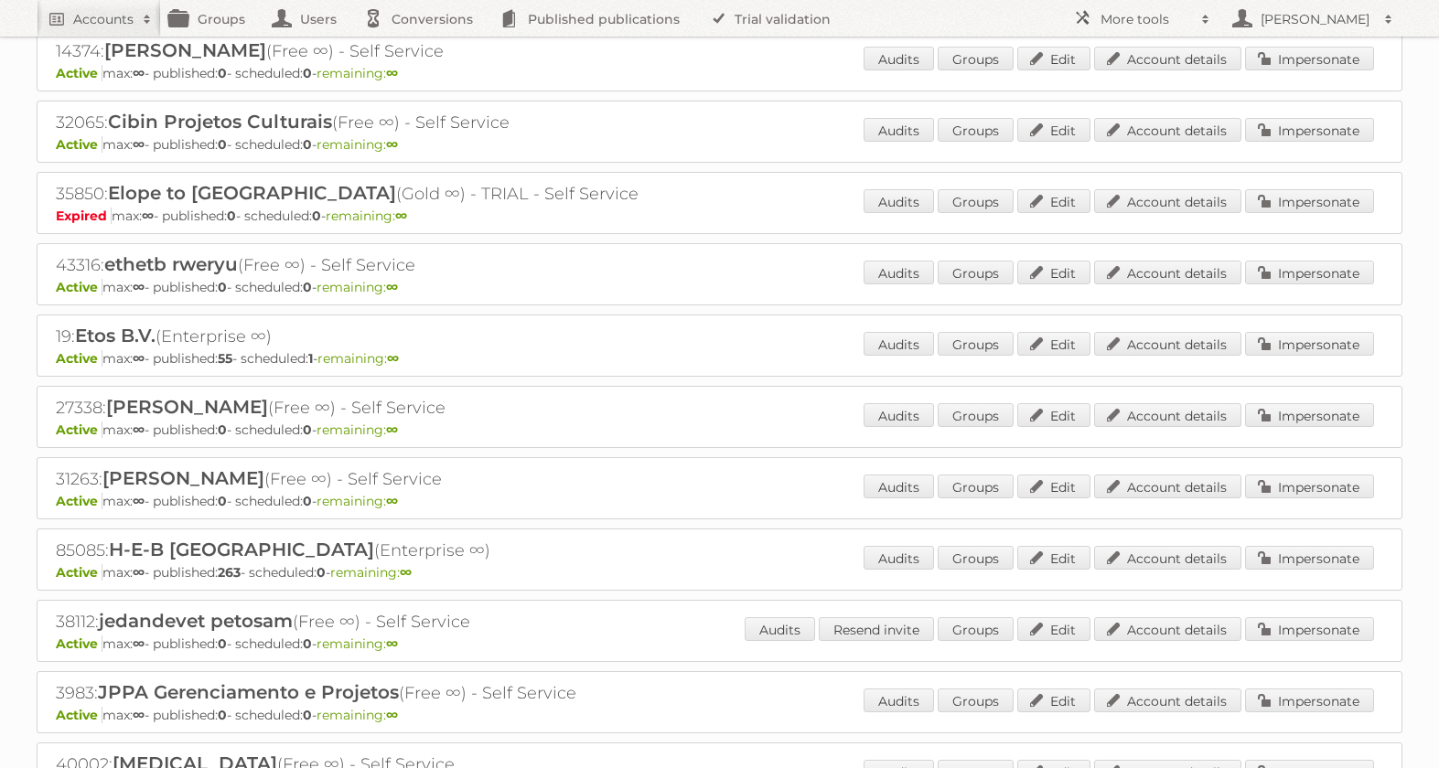
scroll to position [386, 0]
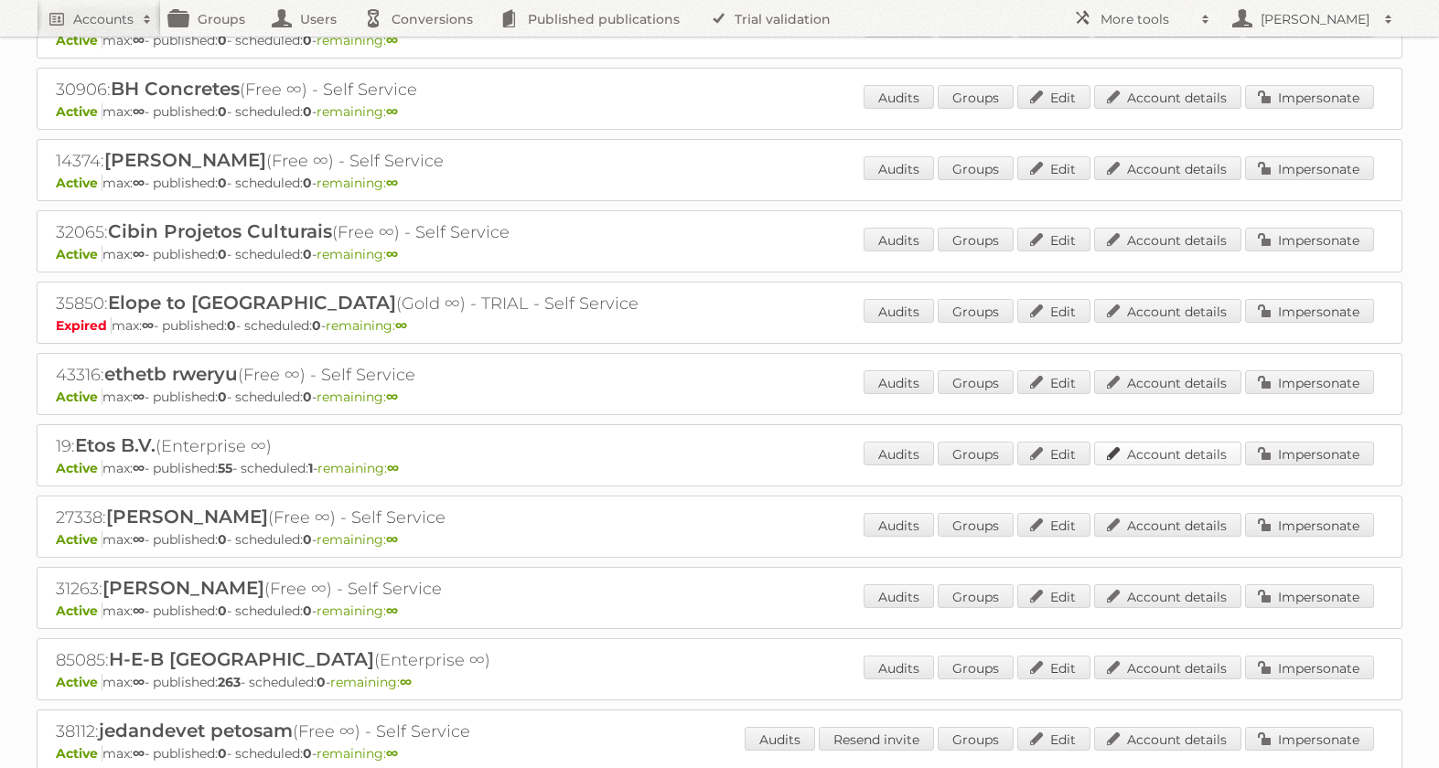
click at [1176, 462] on link "Account details" at bounding box center [1167, 454] width 147 height 24
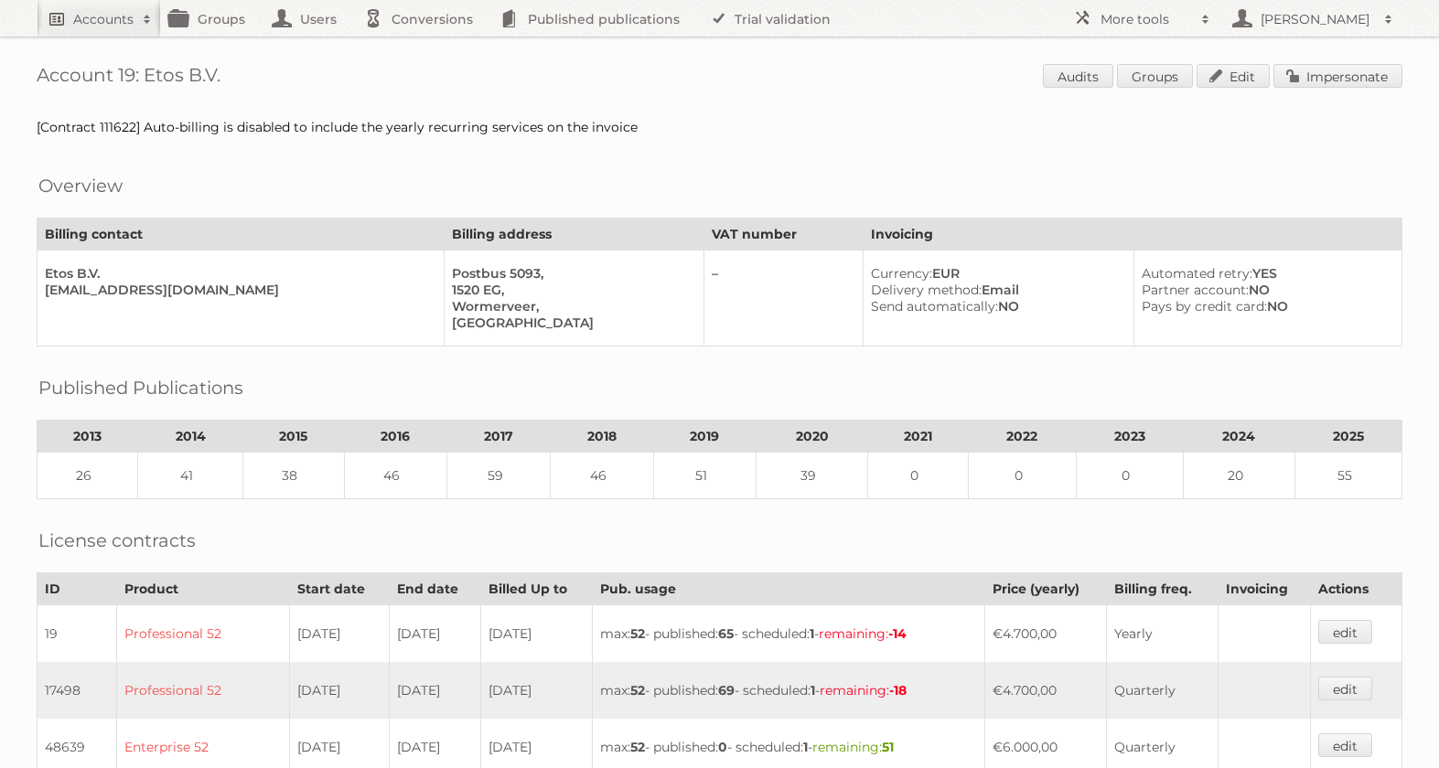
click at [103, 26] on h2 "Accounts" at bounding box center [103, 19] width 60 height 18
type input"] "[PERSON_NAME]"
click at [422, 47] on input "Search" at bounding box center [435, 60] width 27 height 27
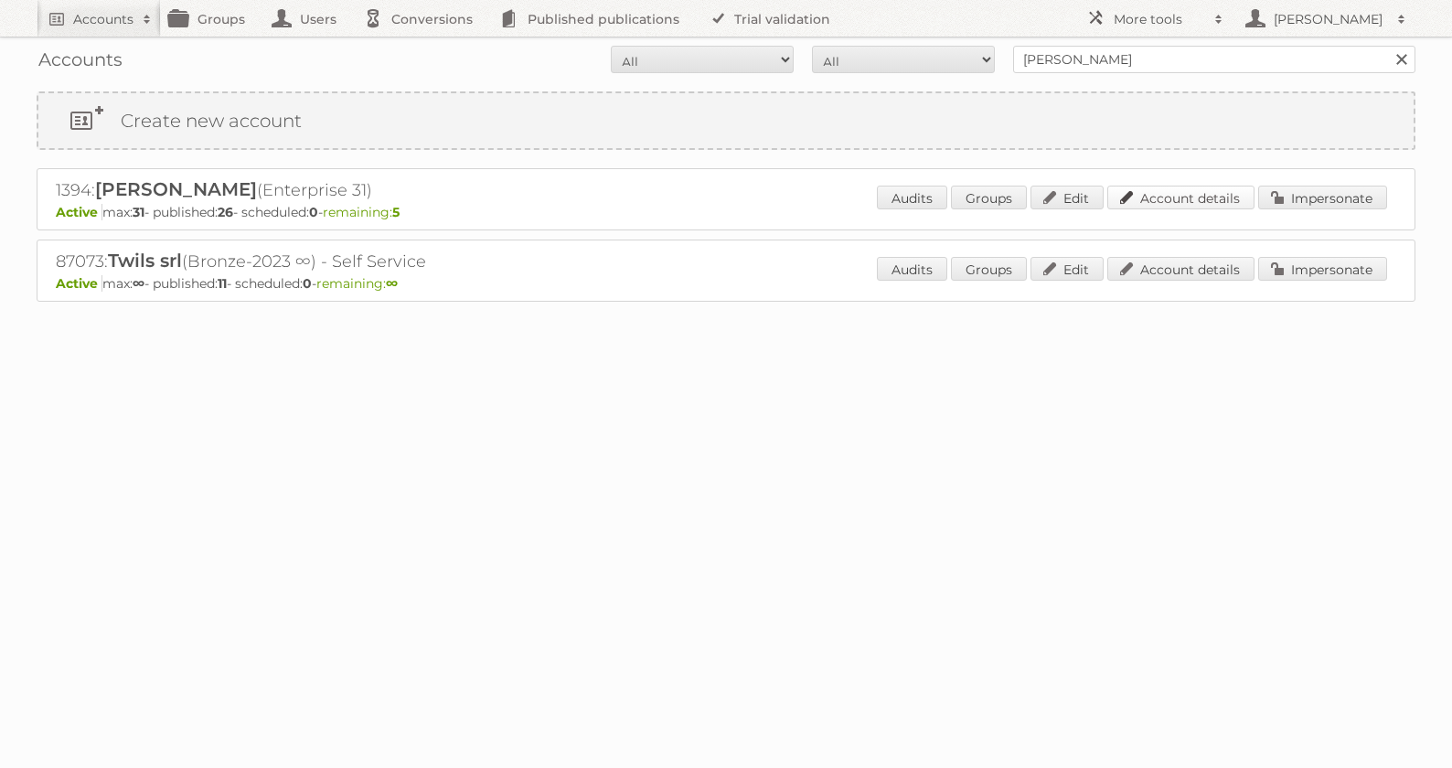
click at [1162, 186] on link "Account details" at bounding box center [1181, 198] width 147 height 24
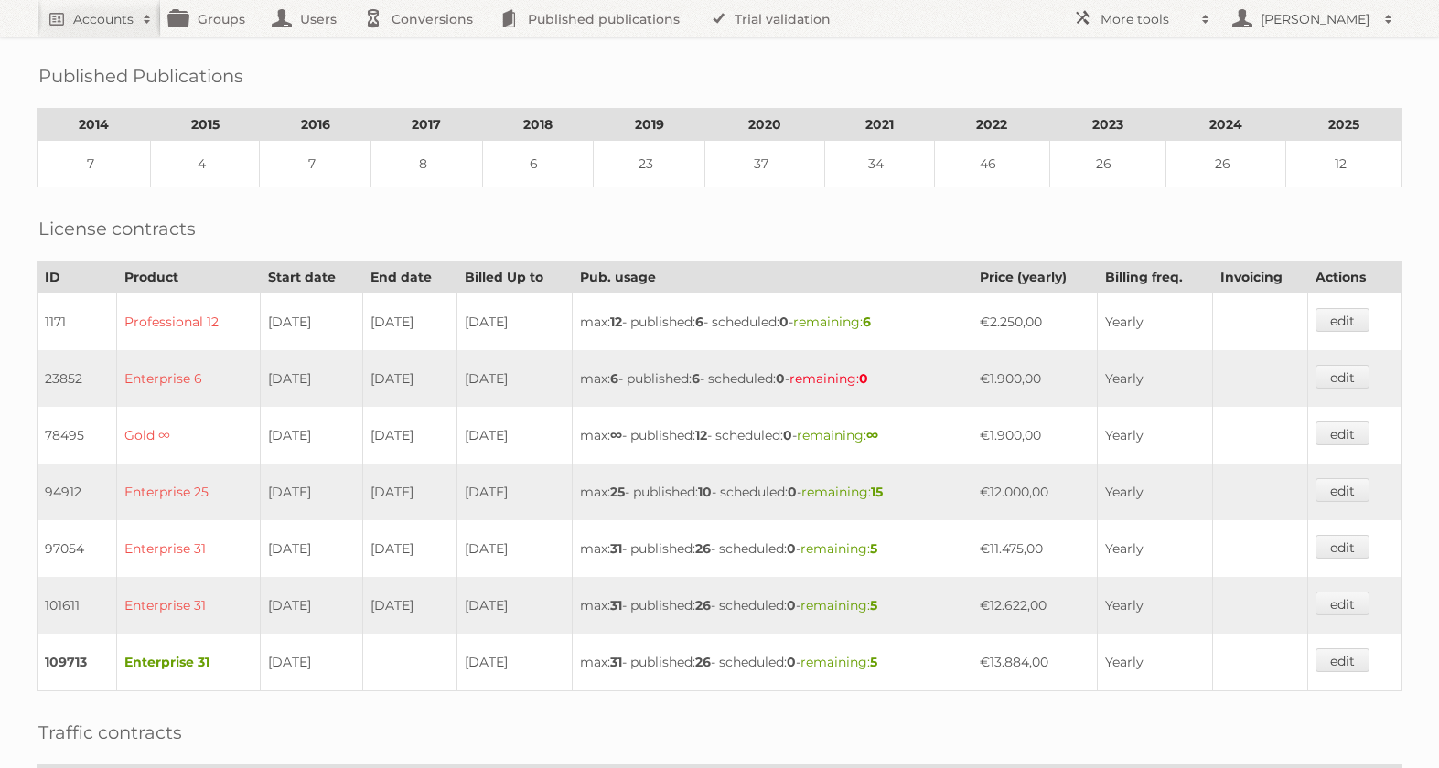
scroll to position [318, 0]
